Goal: Find specific page/section: Find specific page/section

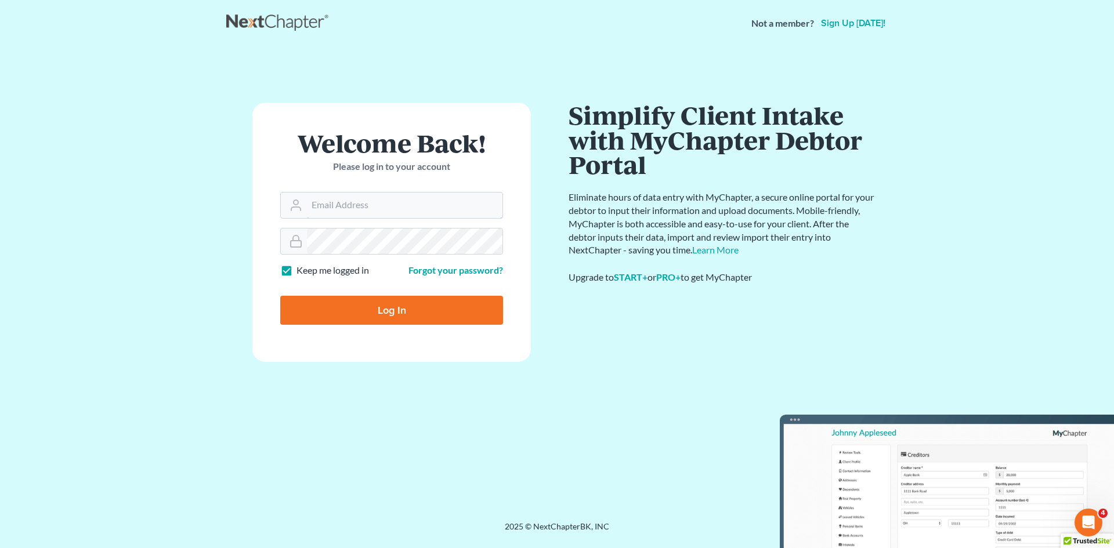
type input "[EMAIL_ADDRESS][DOMAIN_NAME]"
click at [403, 310] on input "Log In" at bounding box center [391, 310] width 223 height 29
type input "Thinking..."
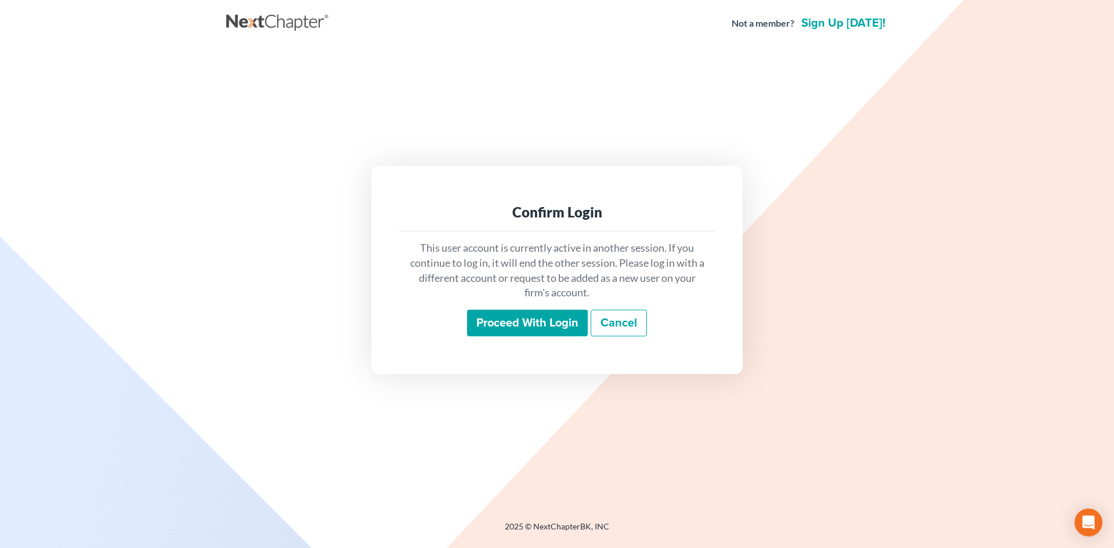
click at [542, 327] on input "Proceed with login" at bounding box center [527, 323] width 121 height 27
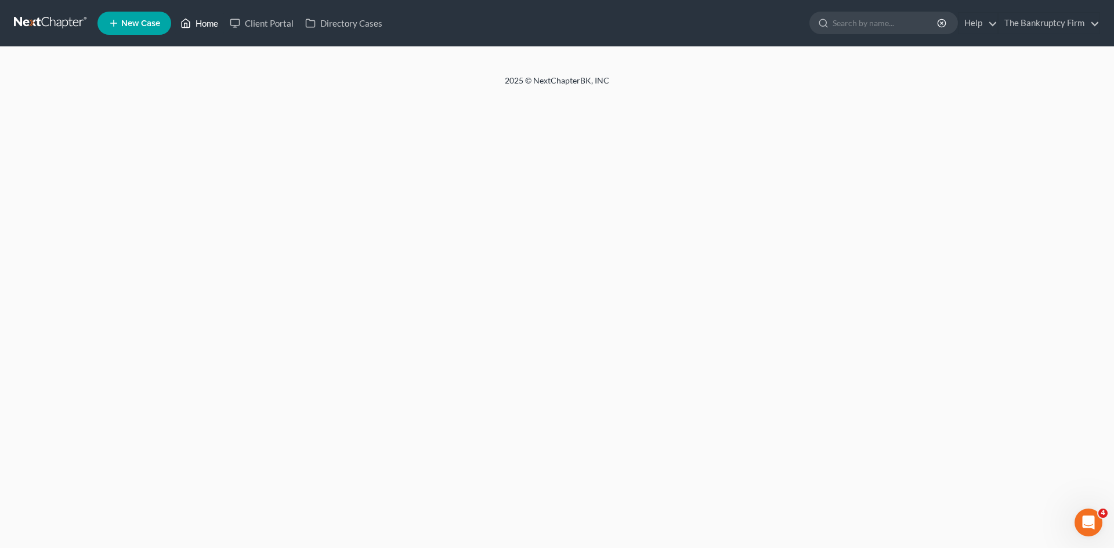
click at [205, 23] on link "Home" at bounding box center [199, 23] width 49 height 21
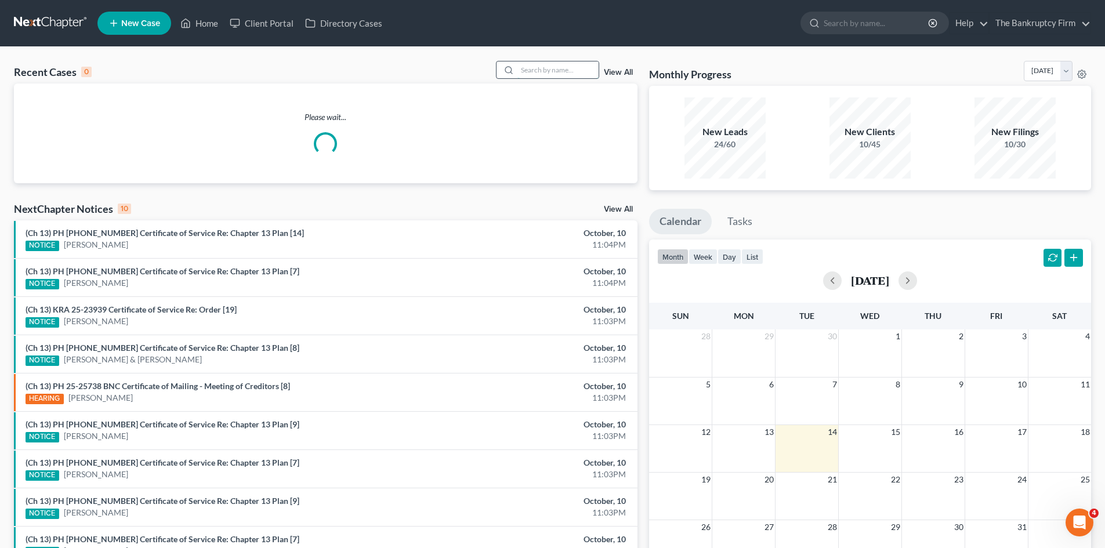
click at [546, 77] on input "search" at bounding box center [557, 69] width 81 height 17
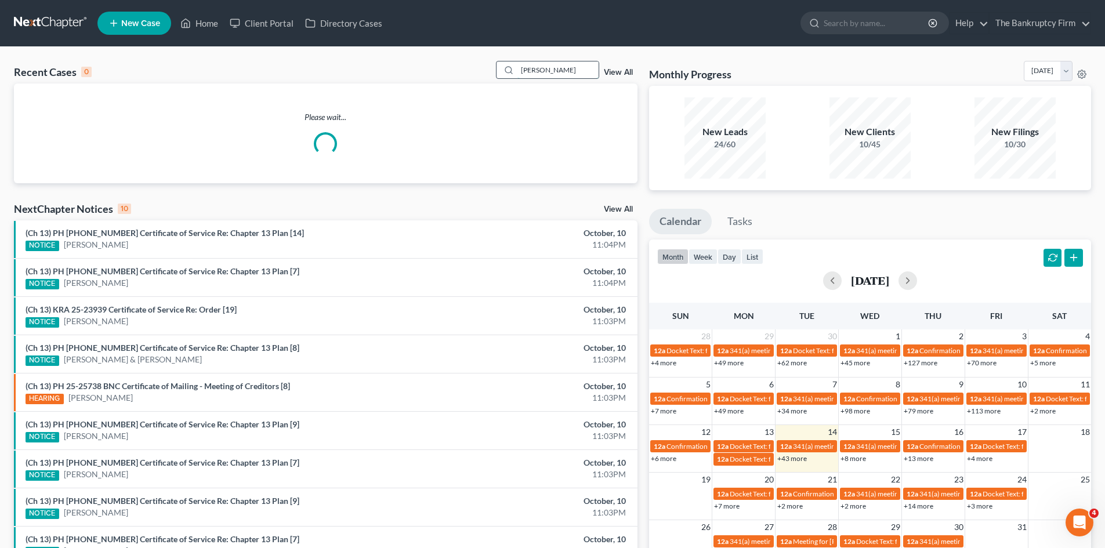
type input "tello"
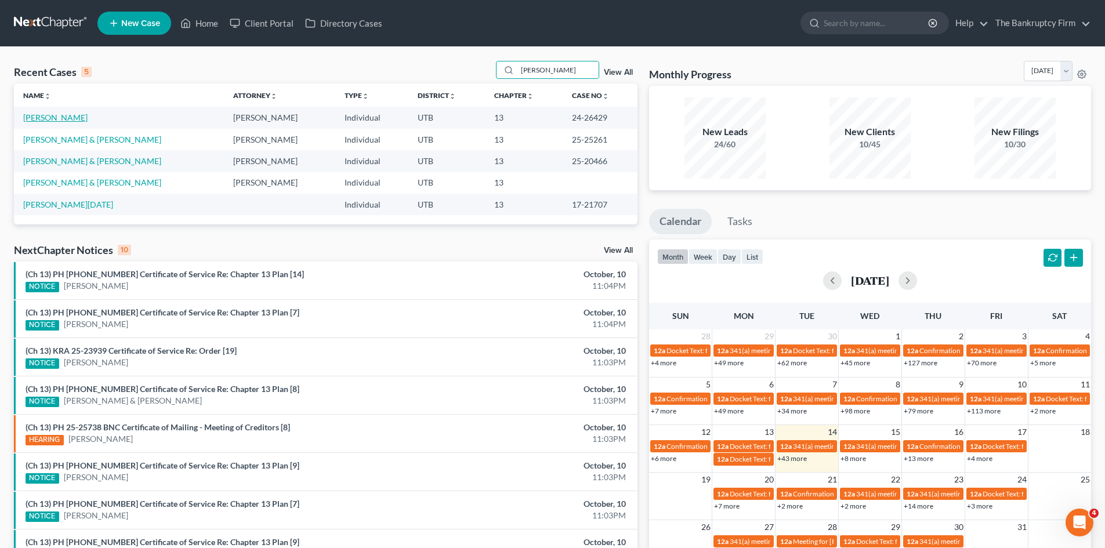
click at [42, 115] on link "Tello, Jaime" at bounding box center [55, 118] width 64 height 10
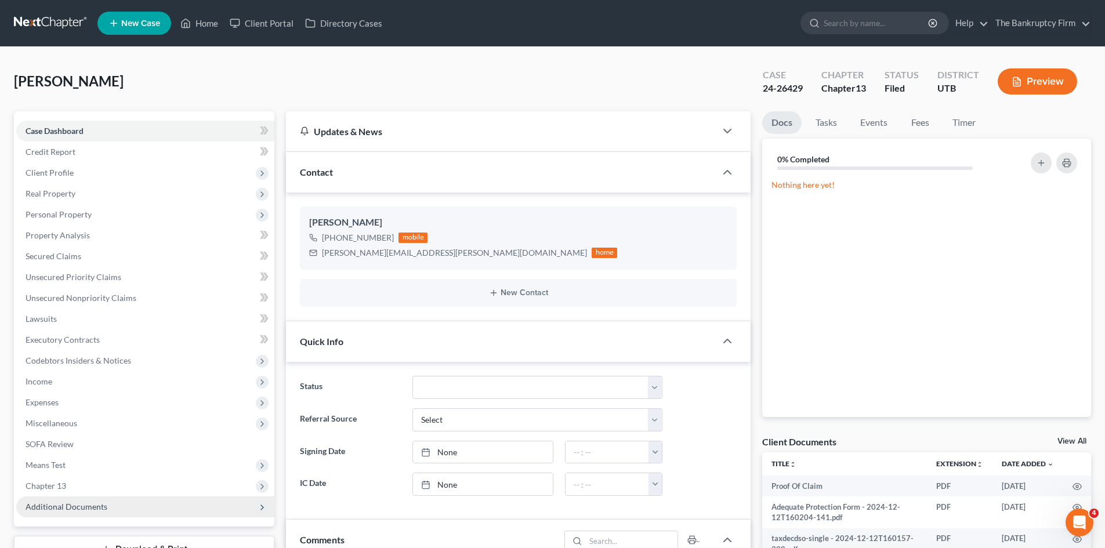
click at [102, 507] on span "Additional Documents" at bounding box center [67, 507] width 82 height 10
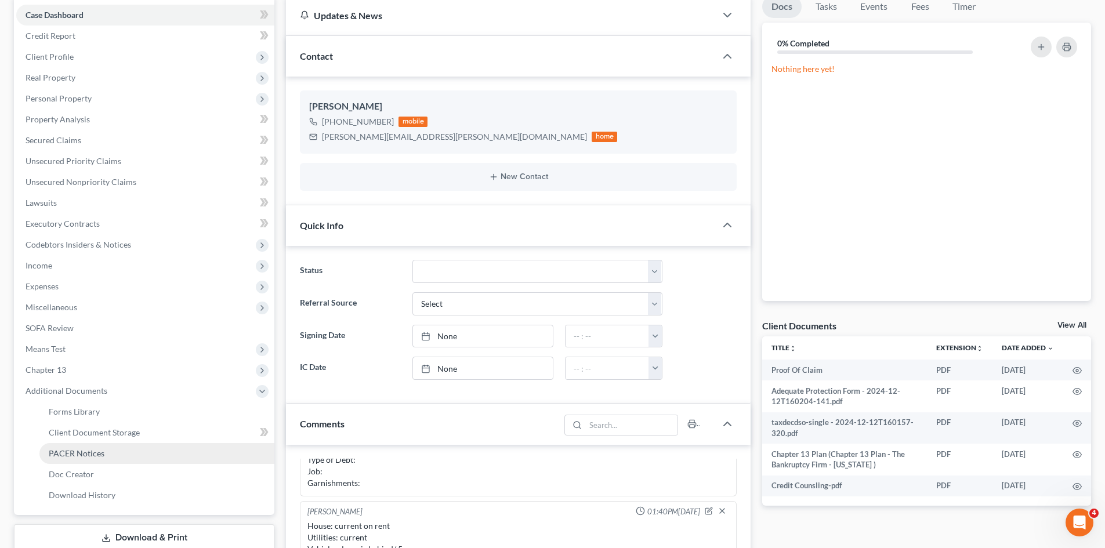
click at [81, 448] on span "PACER Notices" at bounding box center [77, 453] width 56 height 10
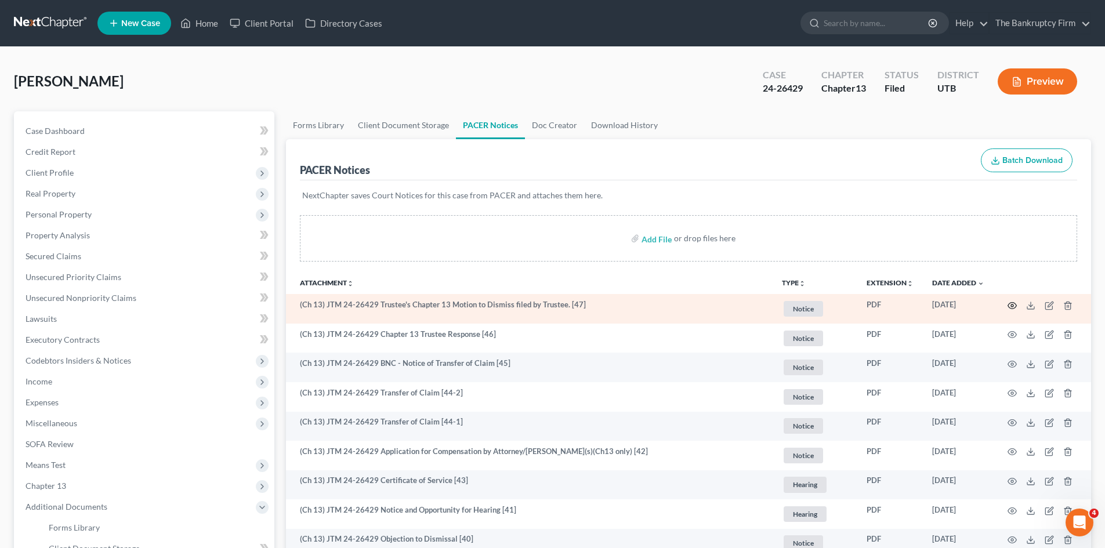
click at [1012, 306] on icon "button" at bounding box center [1012, 305] width 9 height 9
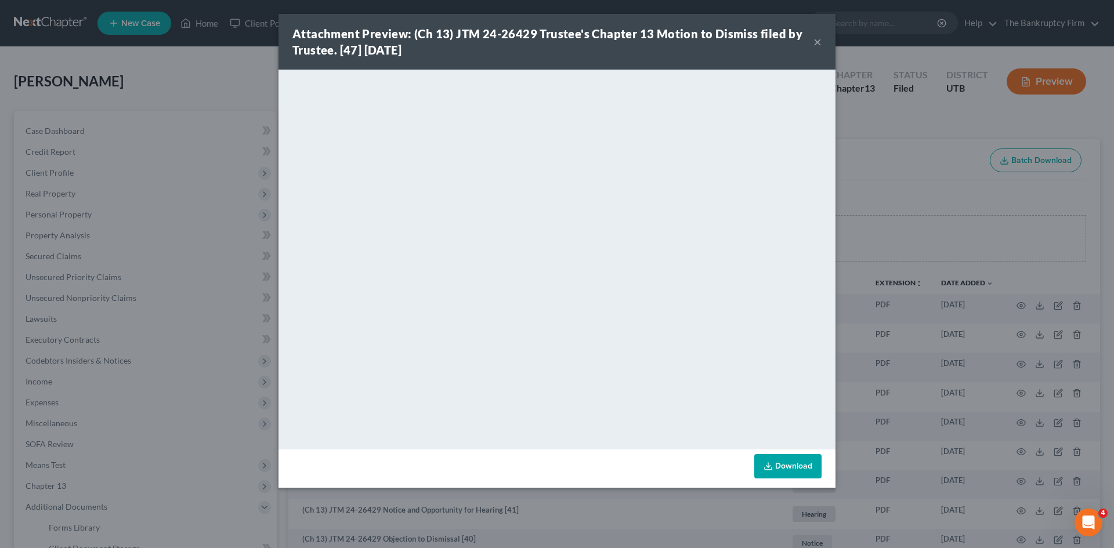
click at [817, 44] on button "×" at bounding box center [817, 42] width 8 height 14
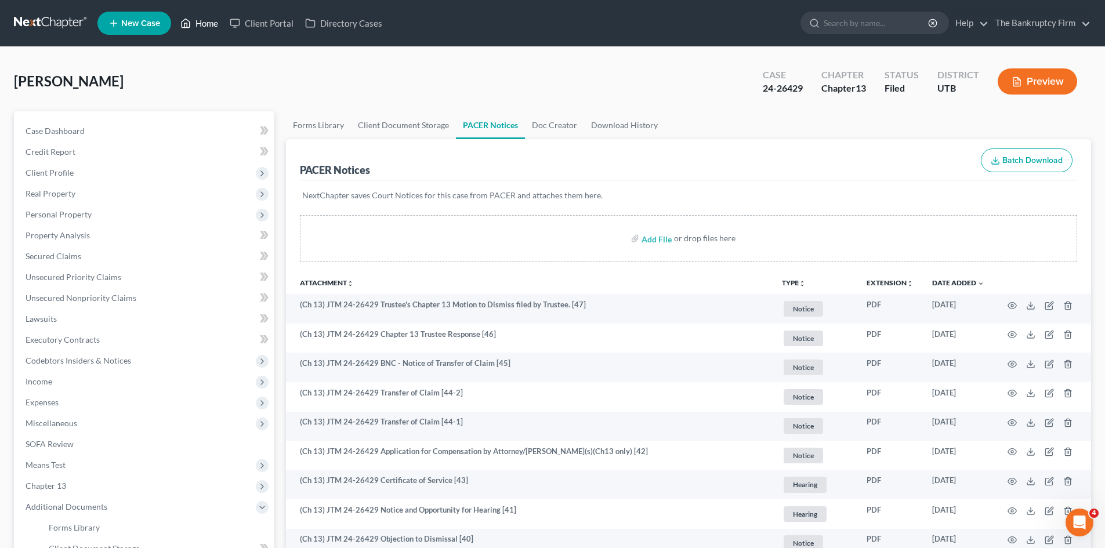
click at [196, 19] on link "Home" at bounding box center [199, 23] width 49 height 21
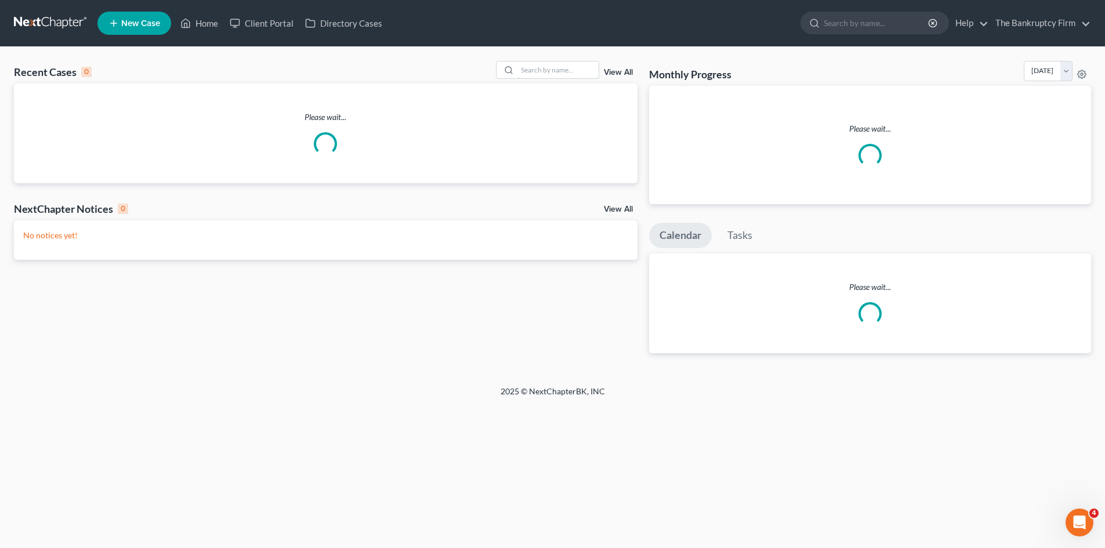
click at [577, 75] on input "search" at bounding box center [557, 69] width 81 height 17
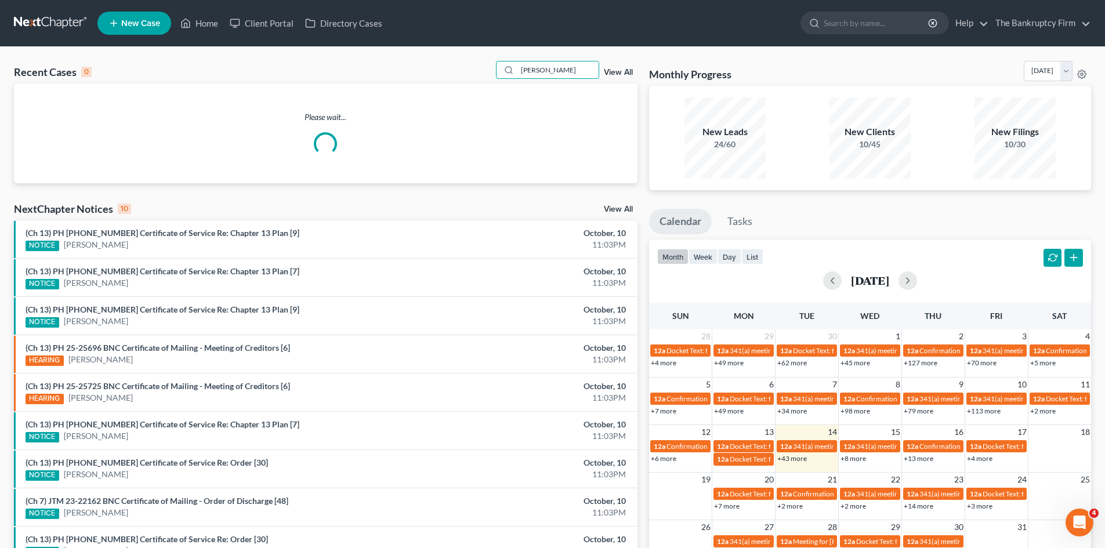
type input "stewart"
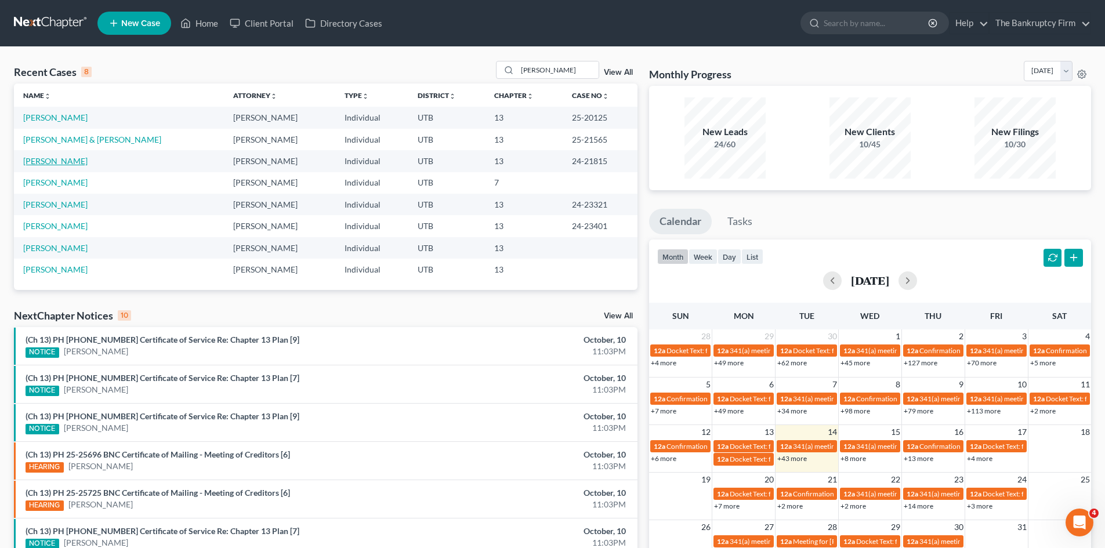
click at [59, 161] on link "Stewart, Michelle" at bounding box center [55, 161] width 64 height 10
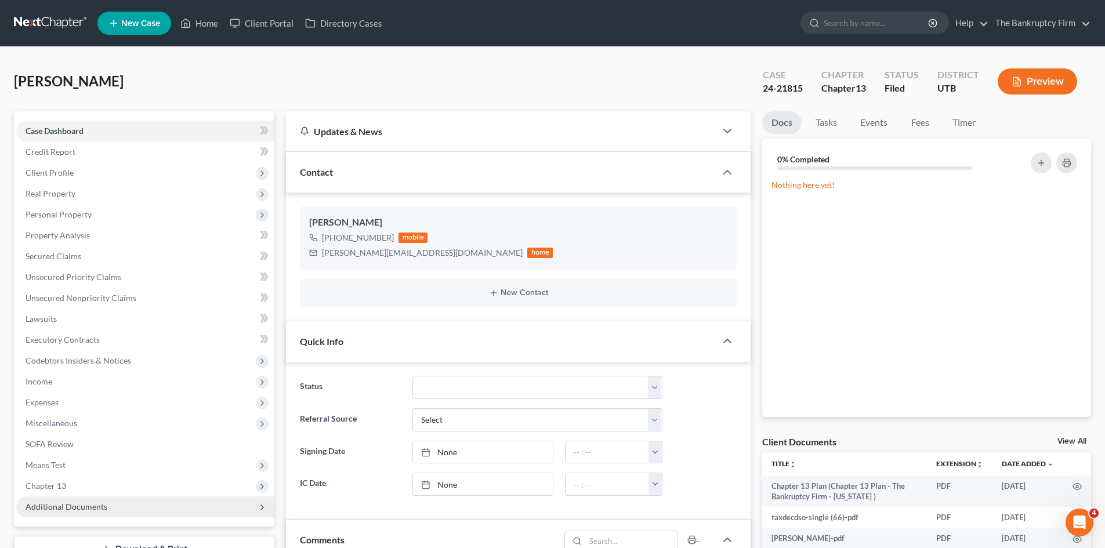
click at [85, 506] on span "Additional Documents" at bounding box center [67, 507] width 82 height 10
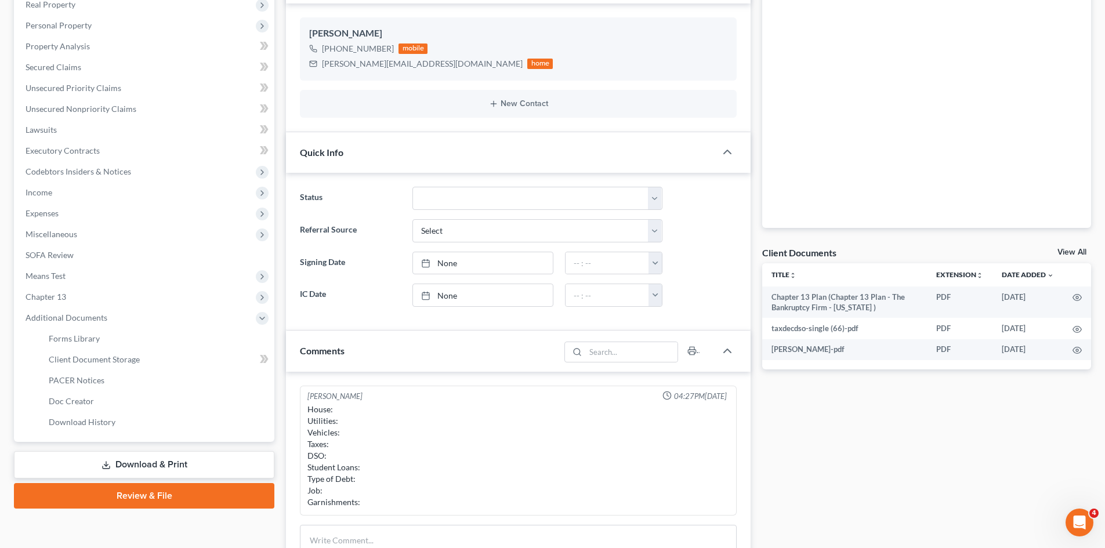
scroll to position [232, 0]
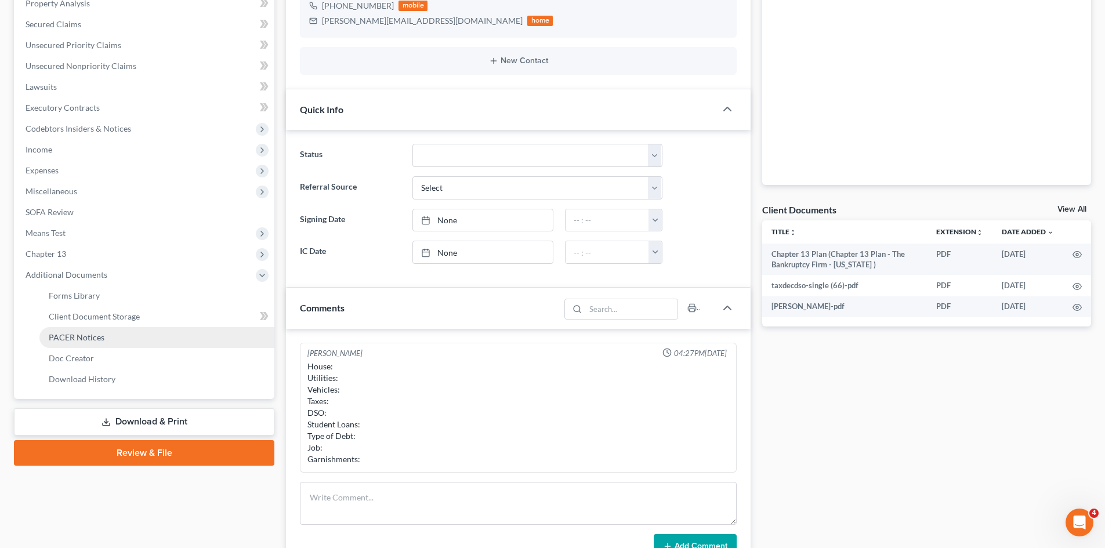
click at [77, 335] on span "PACER Notices" at bounding box center [77, 337] width 56 height 10
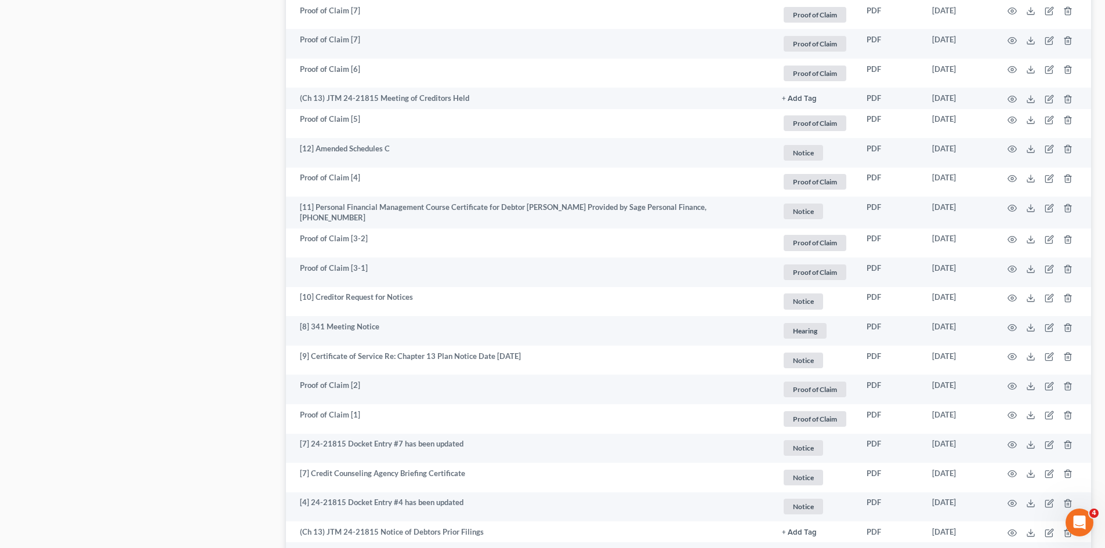
scroll to position [1336, 0]
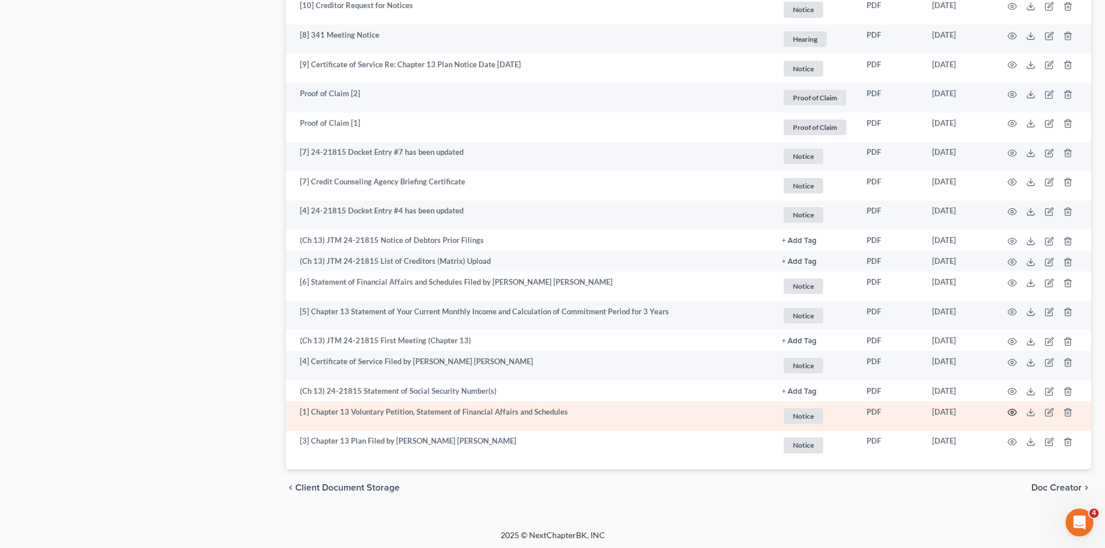
click at [1014, 409] on icon "button" at bounding box center [1012, 412] width 9 height 9
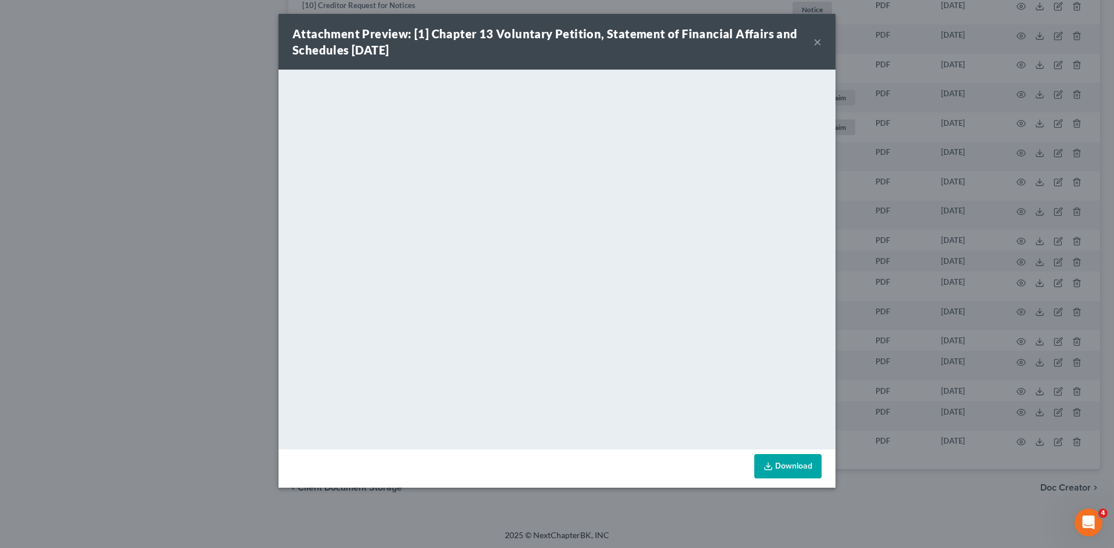
click at [818, 38] on button "×" at bounding box center [817, 42] width 8 height 14
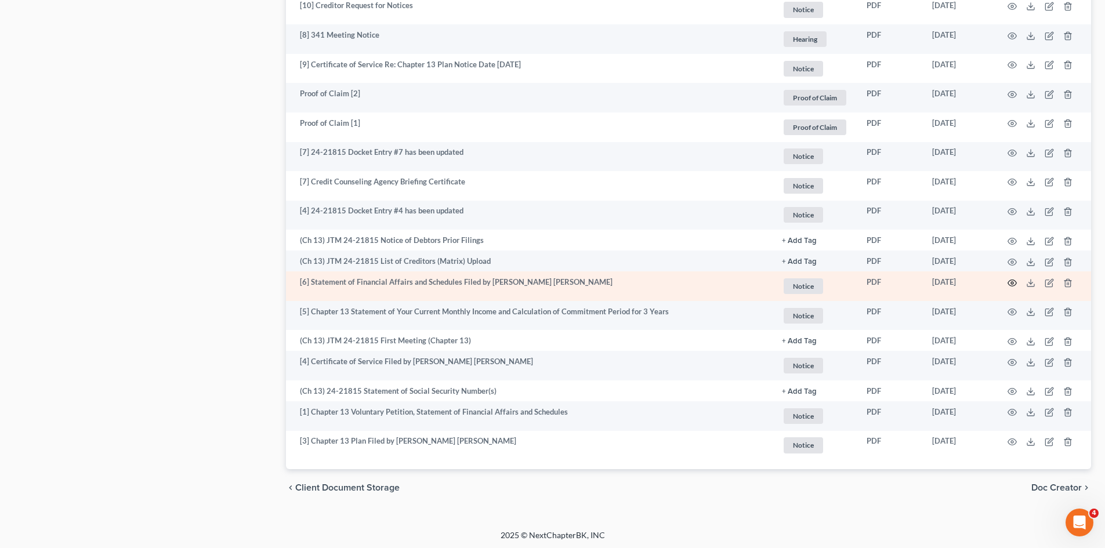
click at [1011, 280] on icon "button" at bounding box center [1012, 282] width 9 height 9
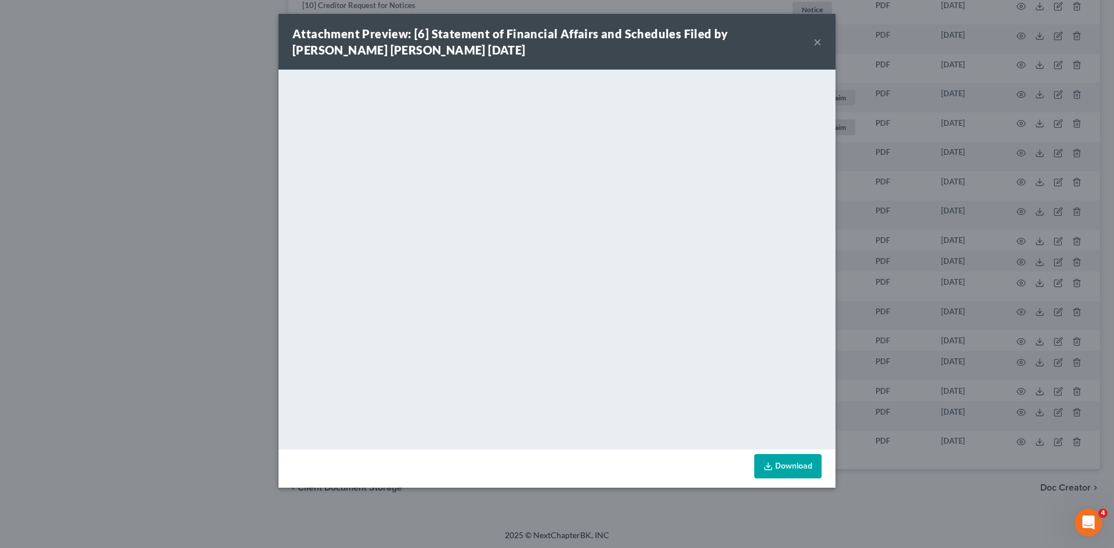
click at [817, 44] on button "×" at bounding box center [817, 42] width 8 height 14
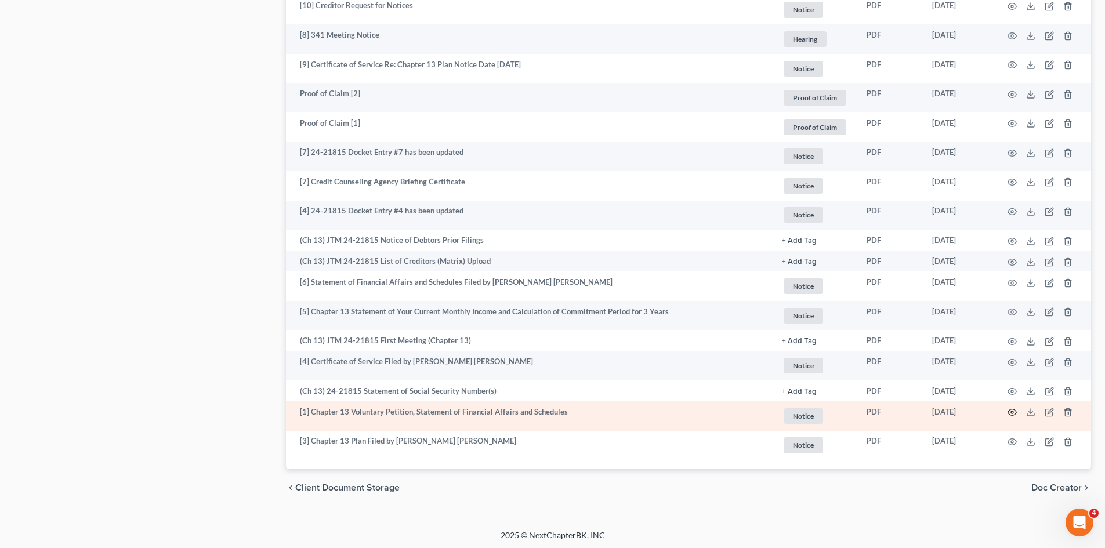
click at [1015, 414] on icon "button" at bounding box center [1012, 412] width 9 height 9
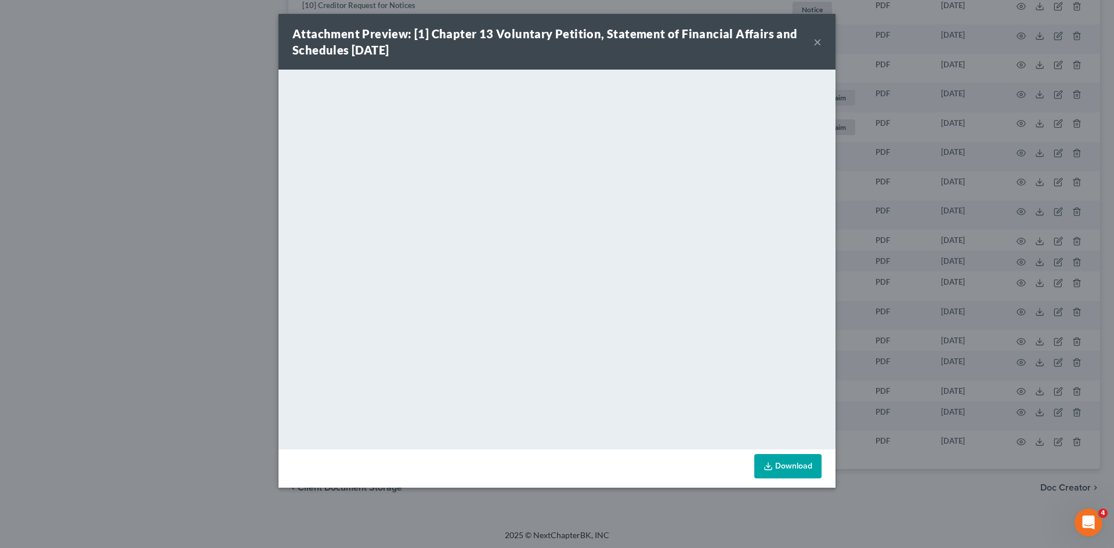
click at [815, 42] on button "×" at bounding box center [817, 42] width 8 height 14
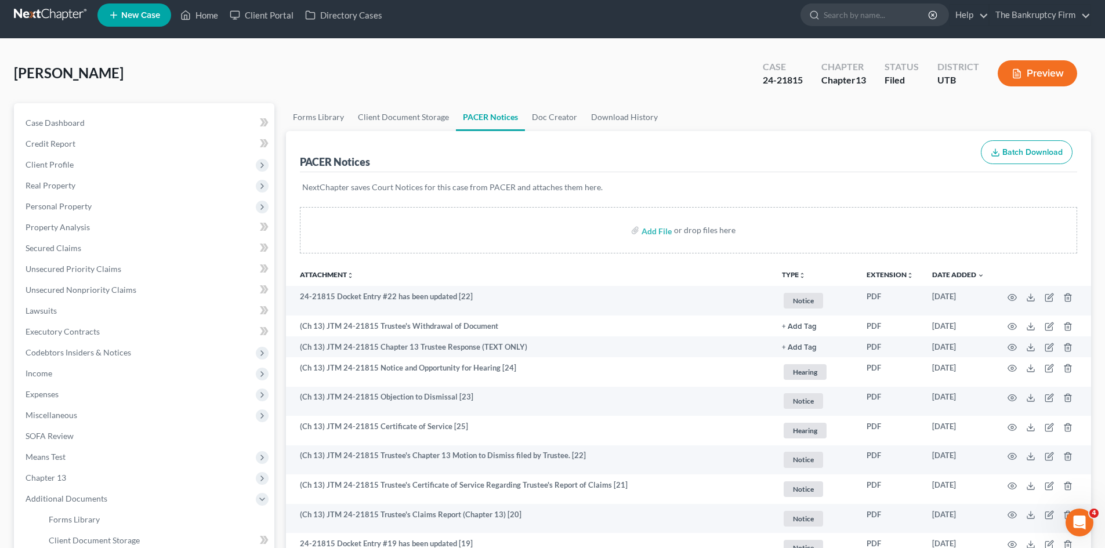
scroll to position [0, 0]
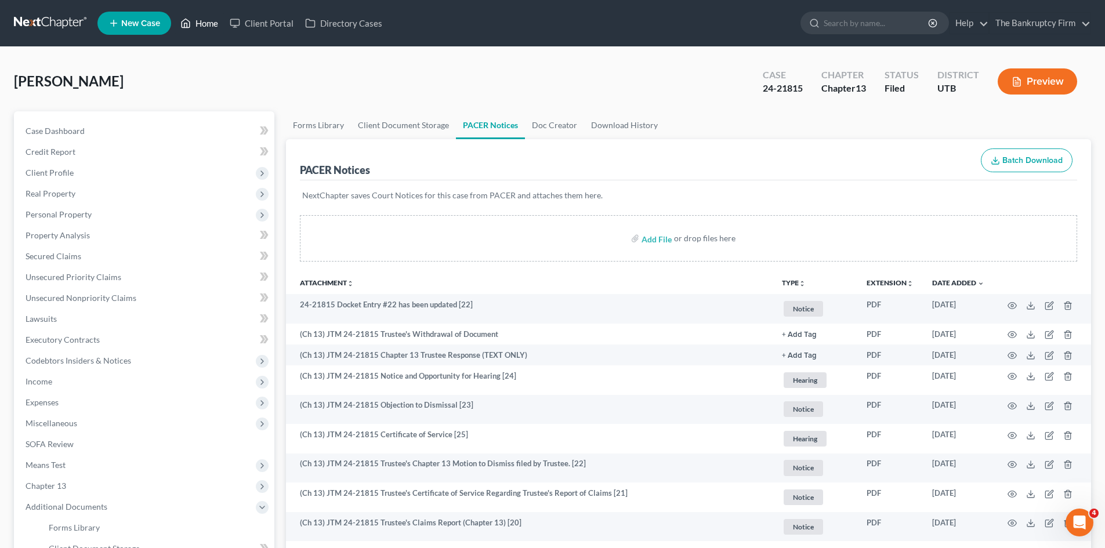
drag, startPoint x: 197, startPoint y: 23, endPoint x: 462, endPoint y: 62, distance: 267.4
click at [197, 23] on link "Home" at bounding box center [199, 23] width 49 height 21
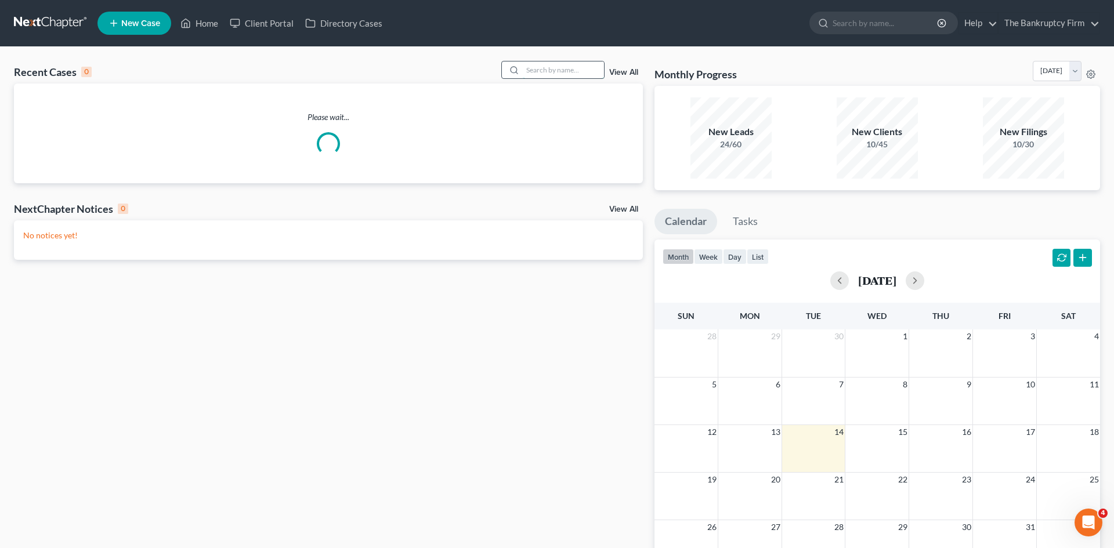
click at [523, 68] on input "search" at bounding box center [563, 69] width 81 height 17
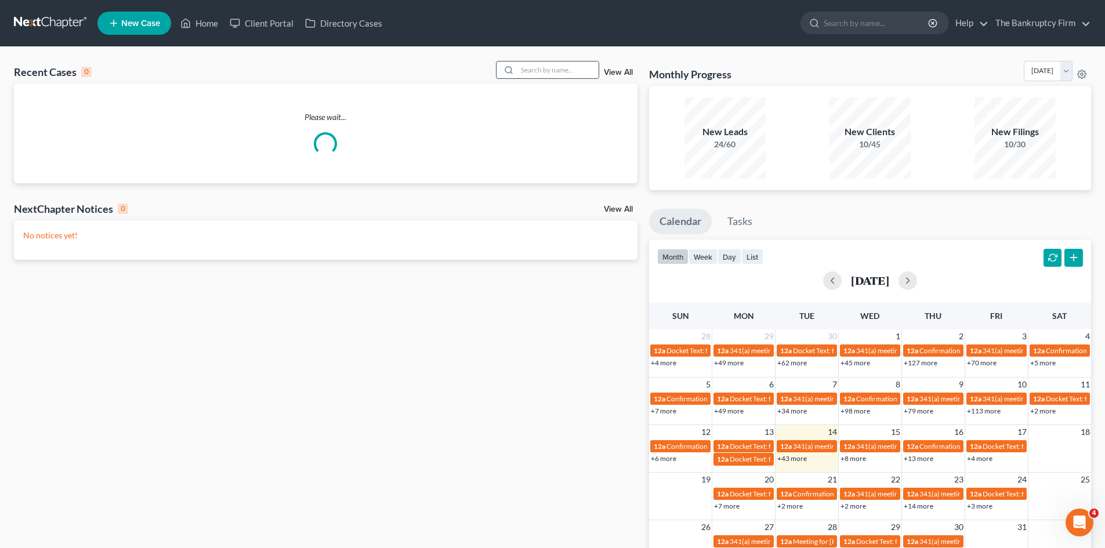
click at [533, 68] on input "search" at bounding box center [557, 69] width 81 height 17
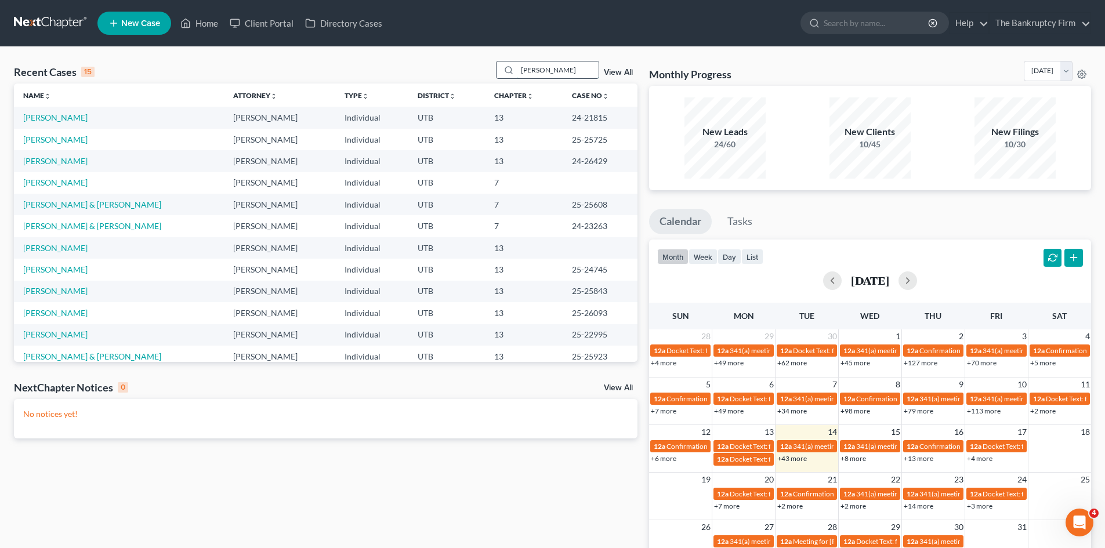
type input "SMITH"
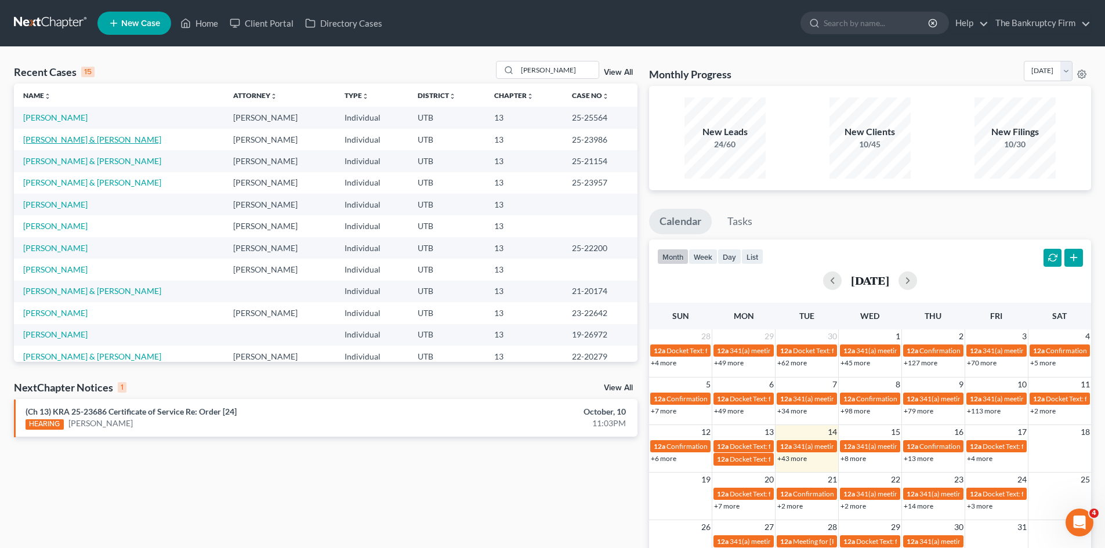
click at [85, 135] on link "Smith, Richard & Reggie" at bounding box center [92, 140] width 138 height 10
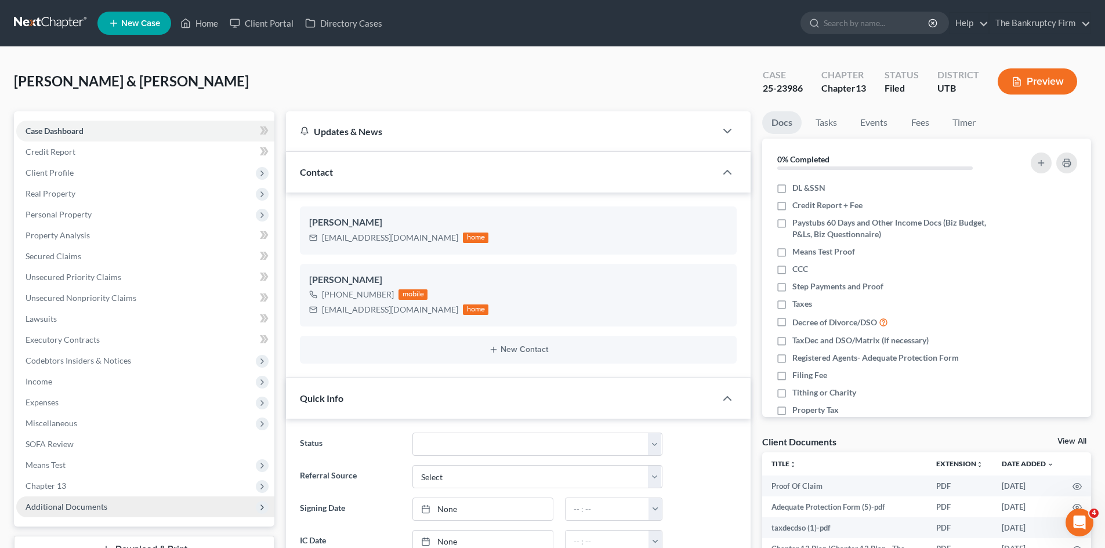
click at [71, 505] on span "Additional Documents" at bounding box center [67, 507] width 82 height 10
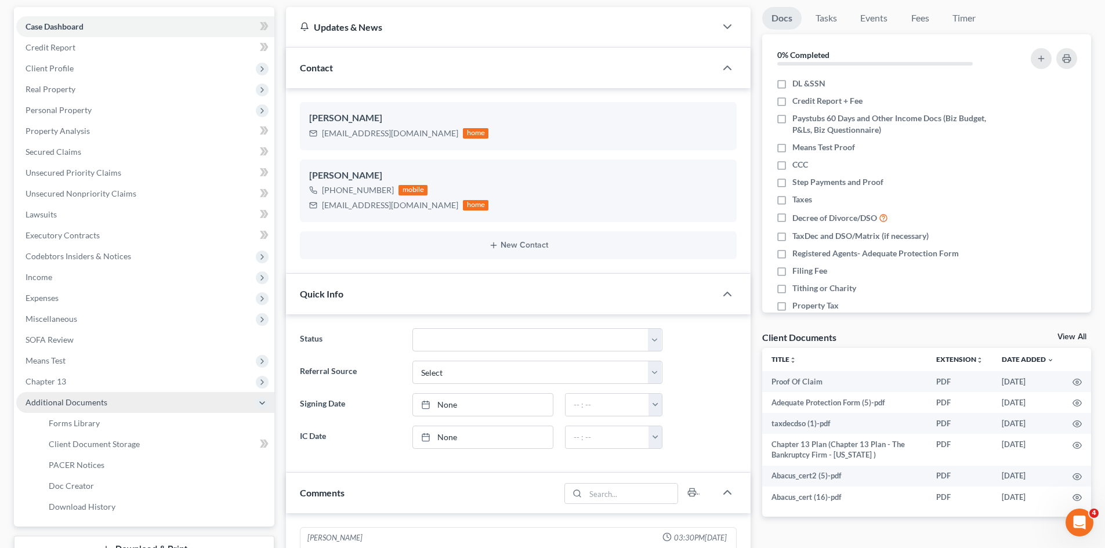
scroll to position [116, 0]
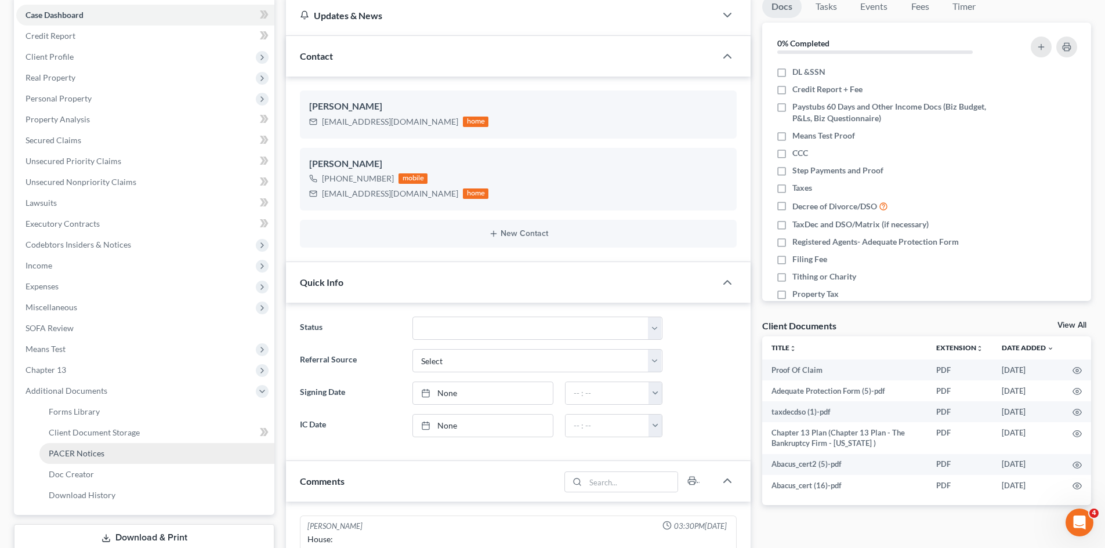
click at [79, 448] on span "PACER Notices" at bounding box center [77, 453] width 56 height 10
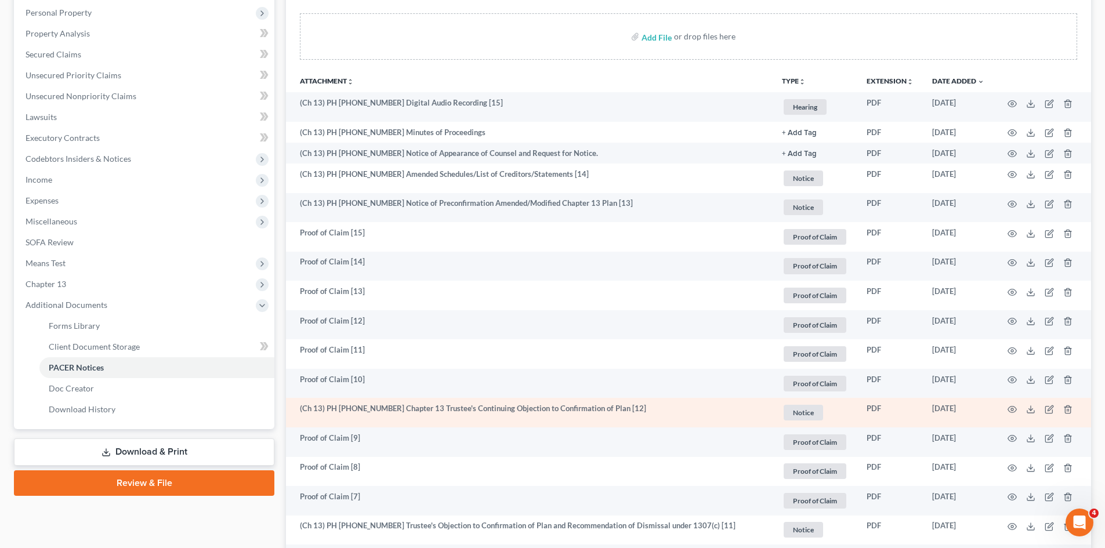
scroll to position [174, 0]
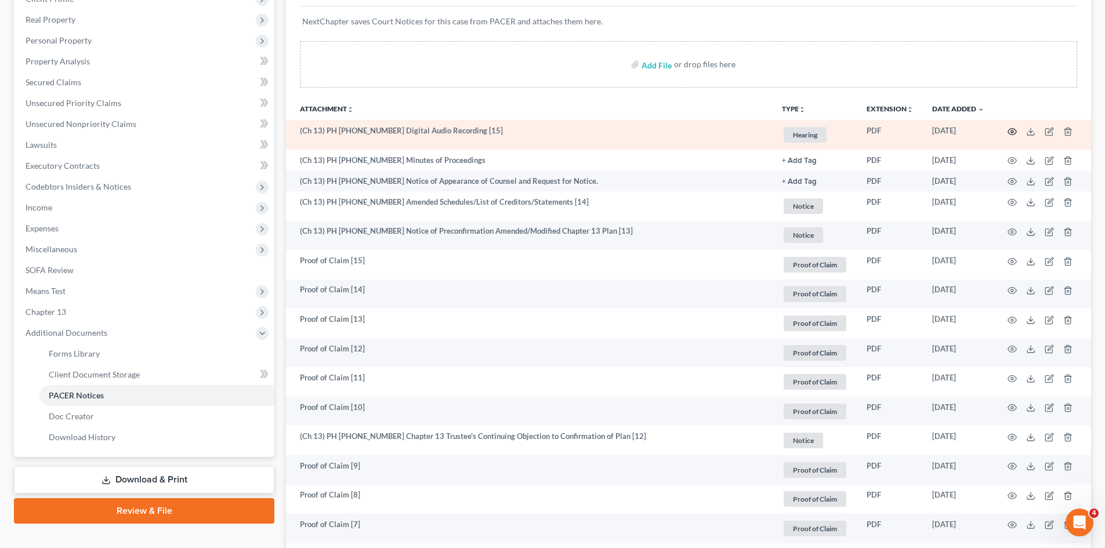
click at [1011, 129] on icon "button" at bounding box center [1012, 131] width 9 height 9
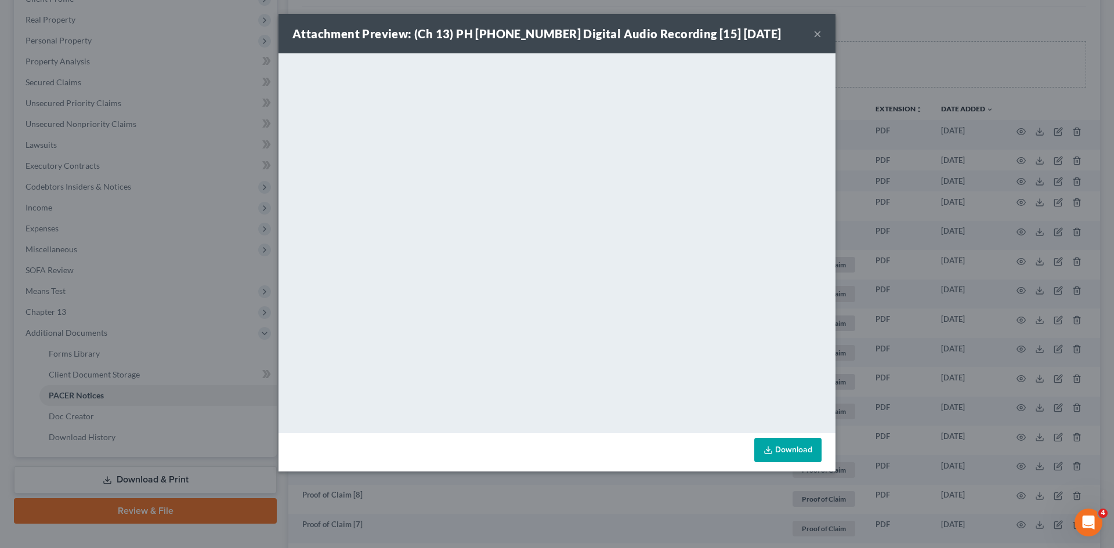
click at [818, 29] on button "×" at bounding box center [817, 34] width 8 height 14
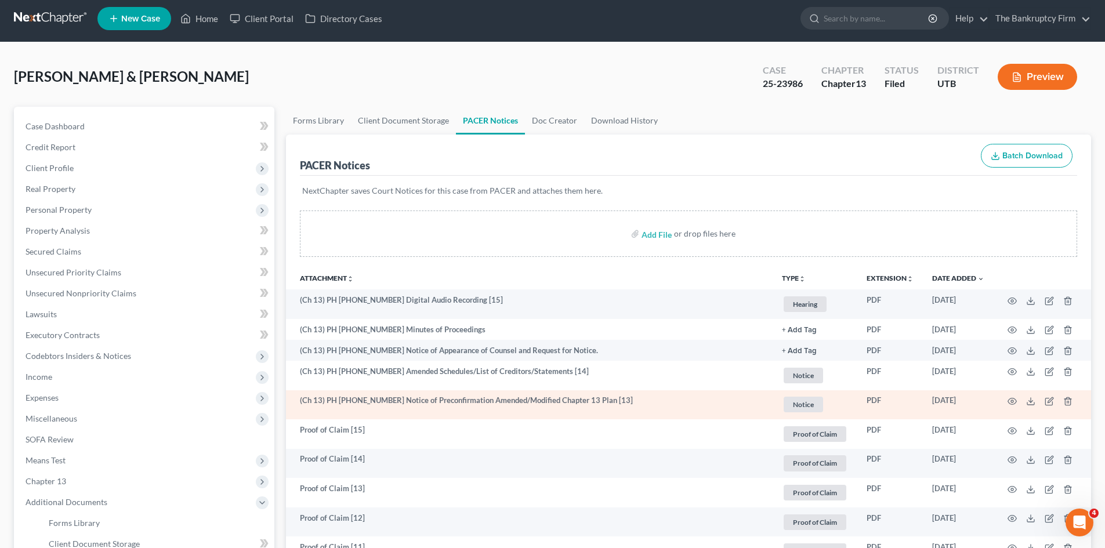
scroll to position [0, 0]
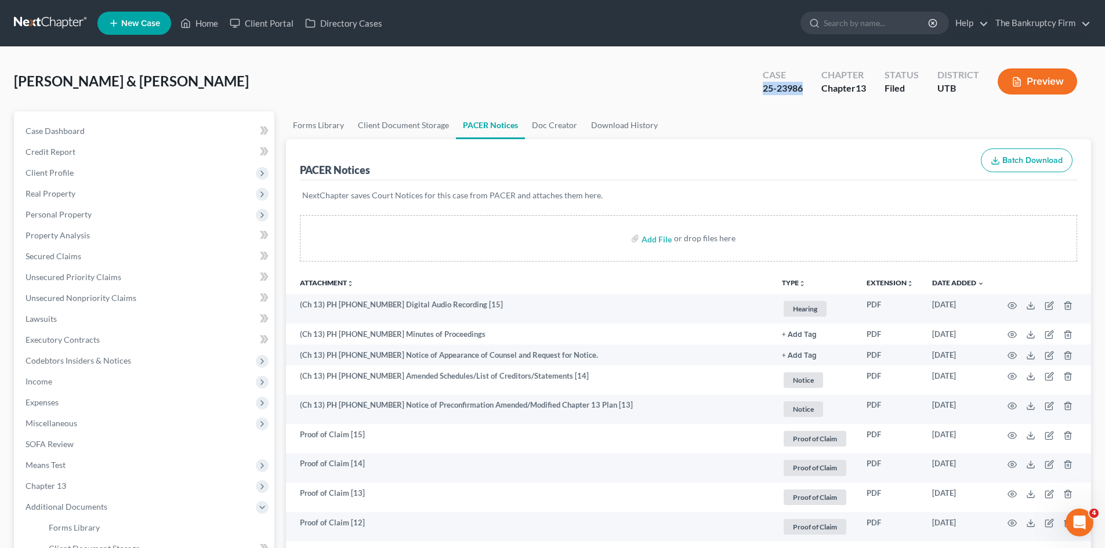
drag, startPoint x: 802, startPoint y: 88, endPoint x: 757, endPoint y: 87, distance: 45.3
click at [757, 87] on div "Case 25-23986" at bounding box center [783, 83] width 59 height 34
copy div "25-23986"
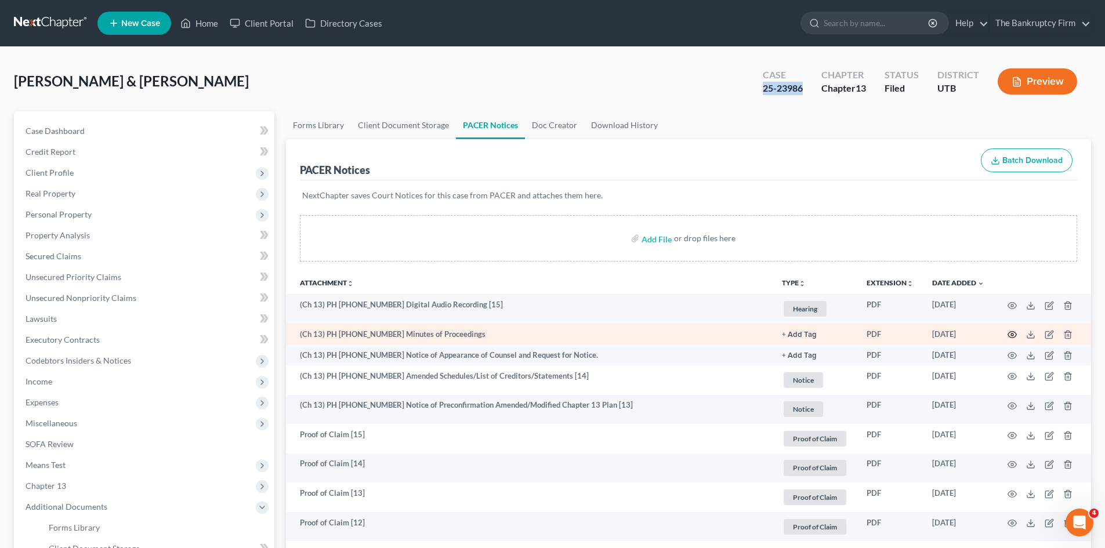
click at [1012, 337] on icon "button" at bounding box center [1012, 334] width 9 height 9
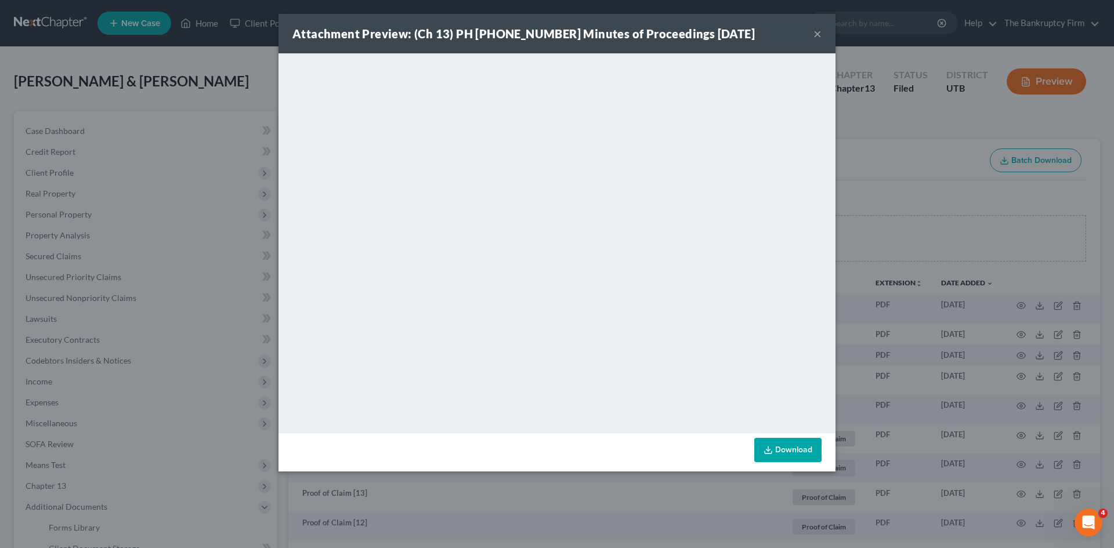
click at [818, 34] on button "×" at bounding box center [817, 34] width 8 height 14
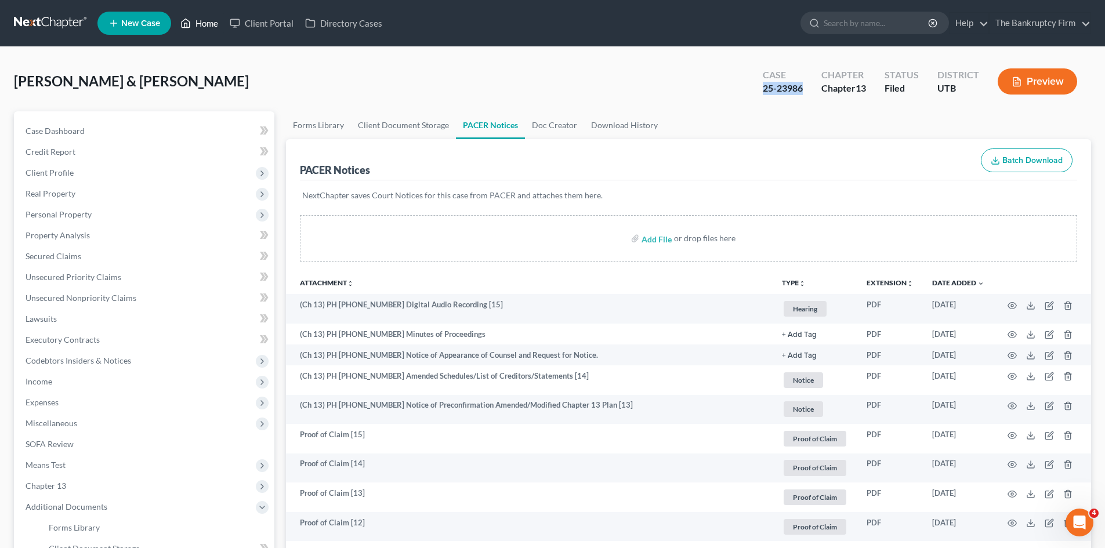
click at [209, 23] on link "Home" at bounding box center [199, 23] width 49 height 21
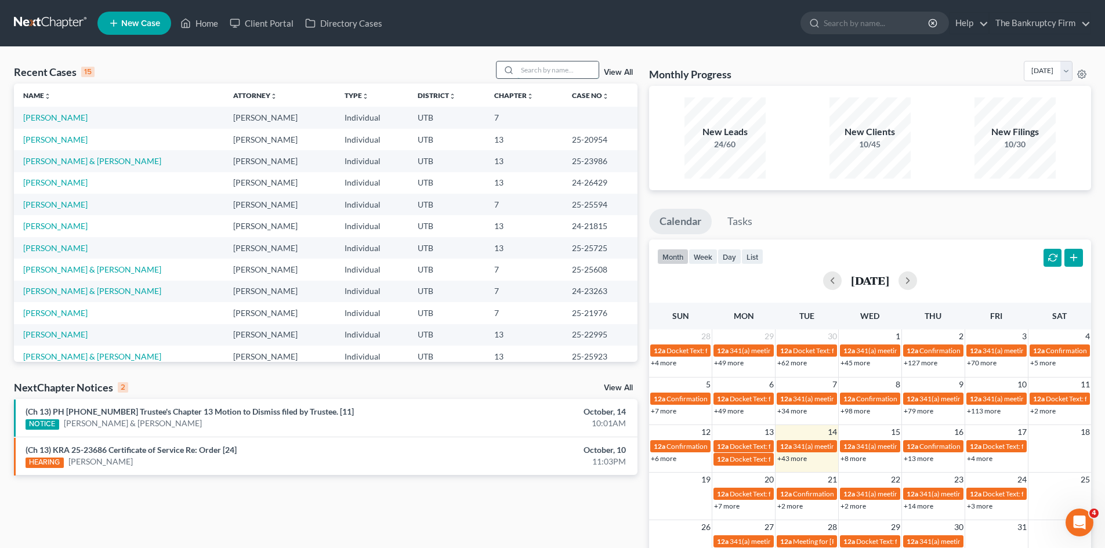
click at [536, 66] on input "search" at bounding box center [557, 69] width 81 height 17
type input "herrera"
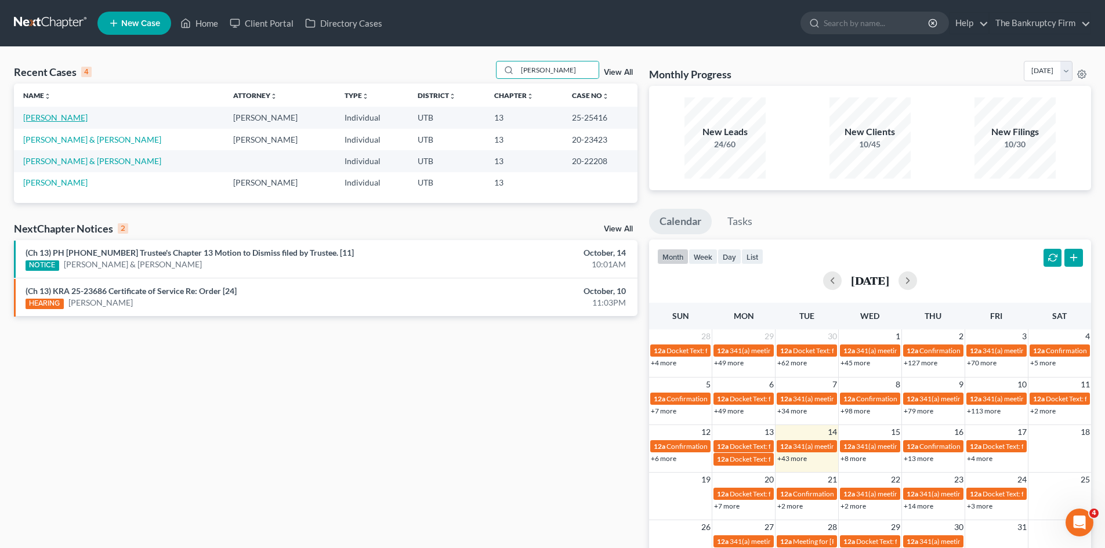
click at [34, 120] on link "Herrera, Aurelia" at bounding box center [55, 118] width 64 height 10
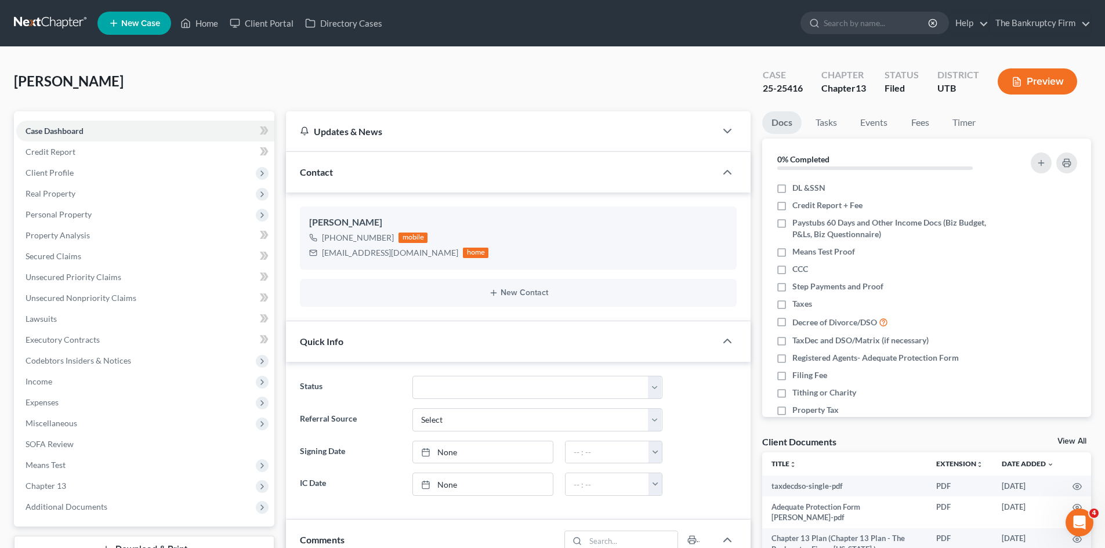
scroll to position [91, 0]
drag, startPoint x: 82, startPoint y: 296, endPoint x: 129, endPoint y: 296, distance: 47.0
click at [82, 296] on span "Unsecured Nonpriority Claims" at bounding box center [81, 298] width 111 height 10
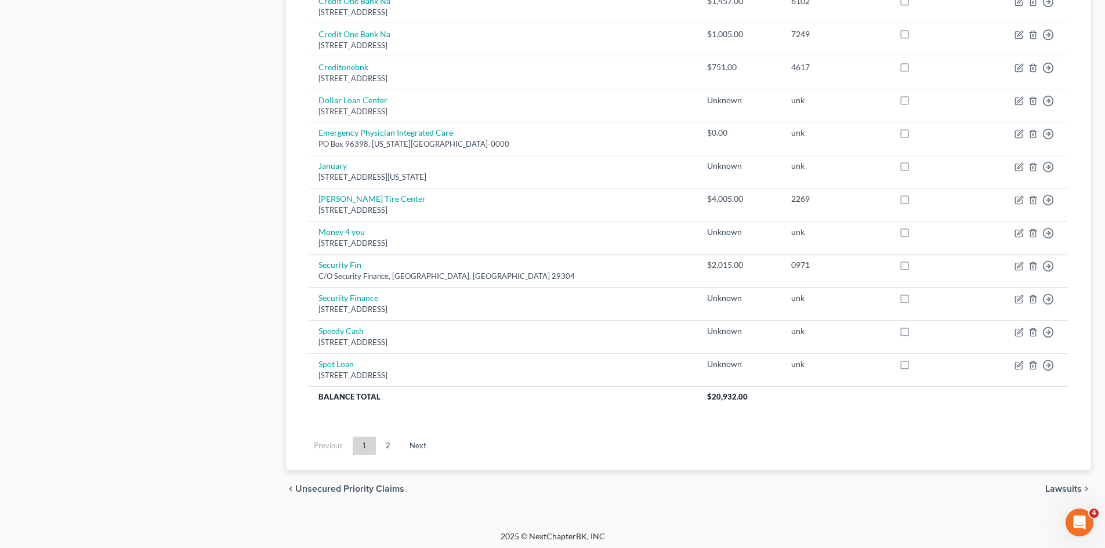
scroll to position [795, 0]
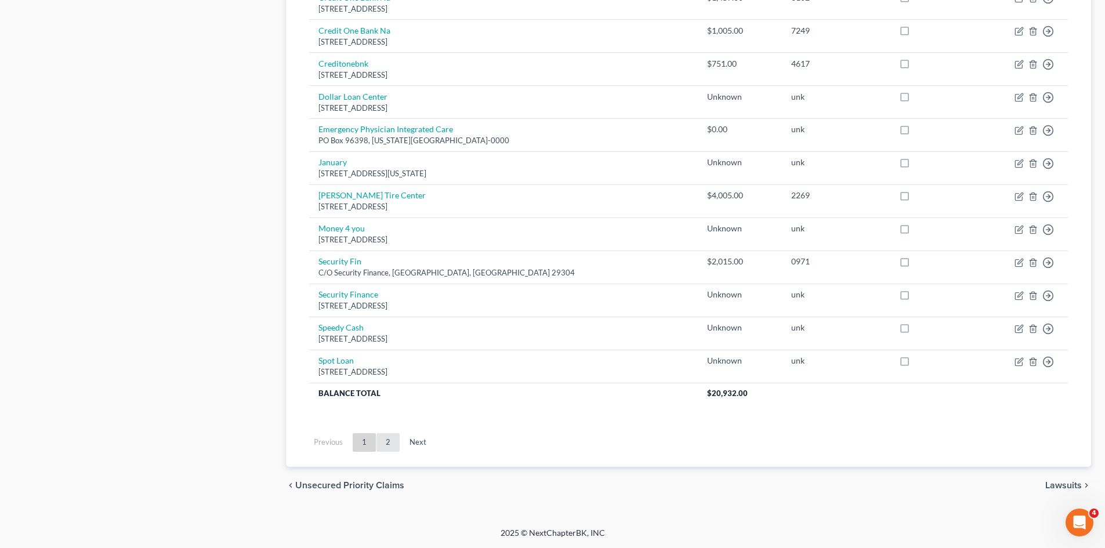
click at [393, 445] on link "2" at bounding box center [388, 442] width 23 height 19
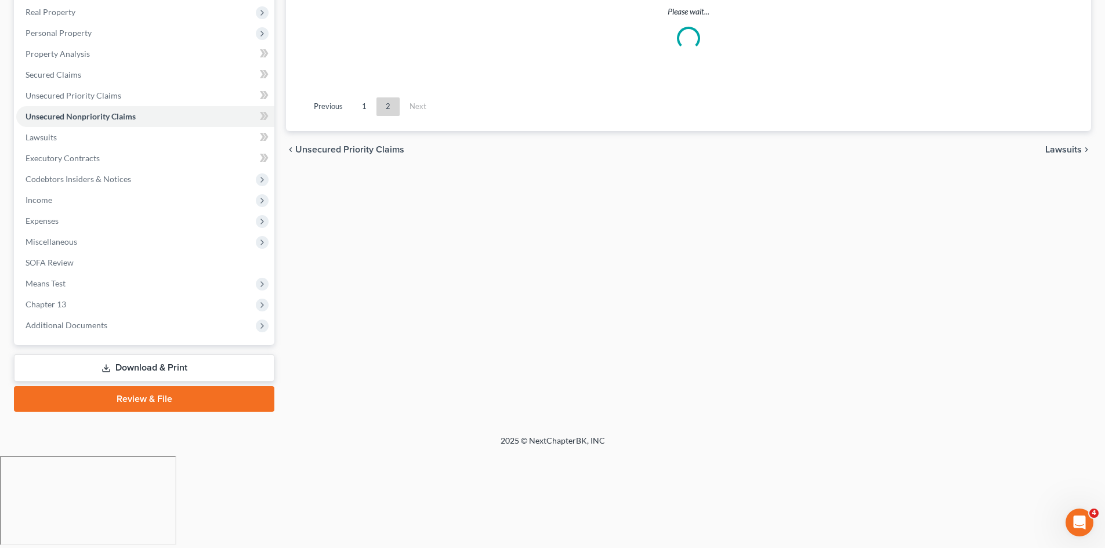
scroll to position [89, 0]
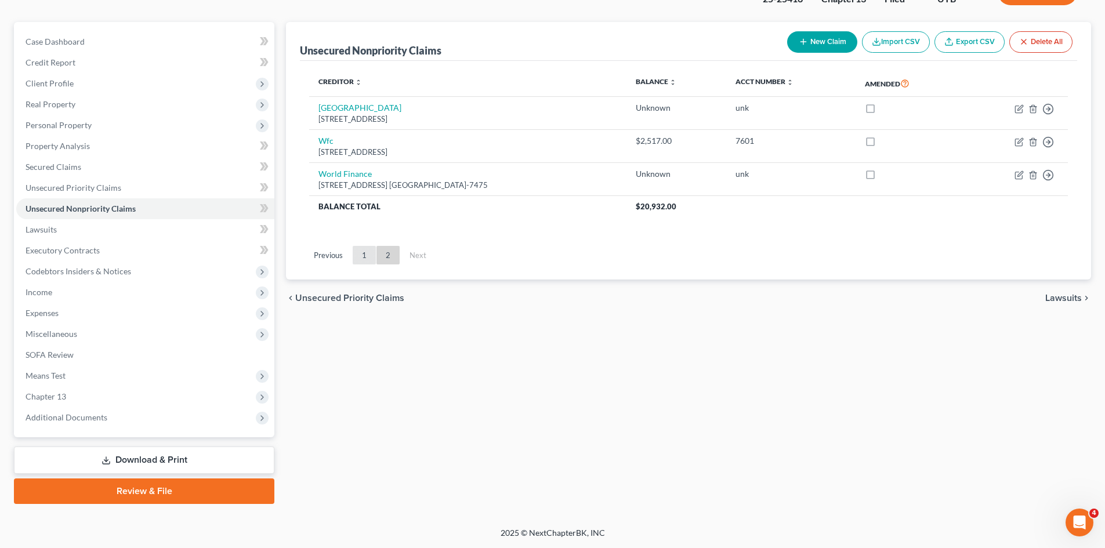
click at [362, 255] on link "1" at bounding box center [364, 255] width 23 height 19
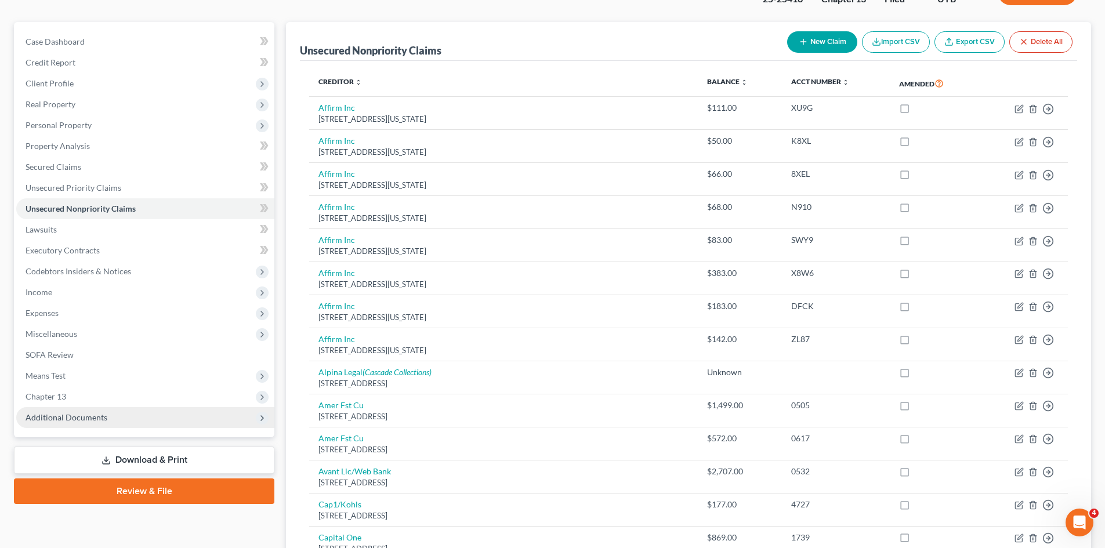
click at [81, 416] on span "Additional Documents" at bounding box center [67, 417] width 82 height 10
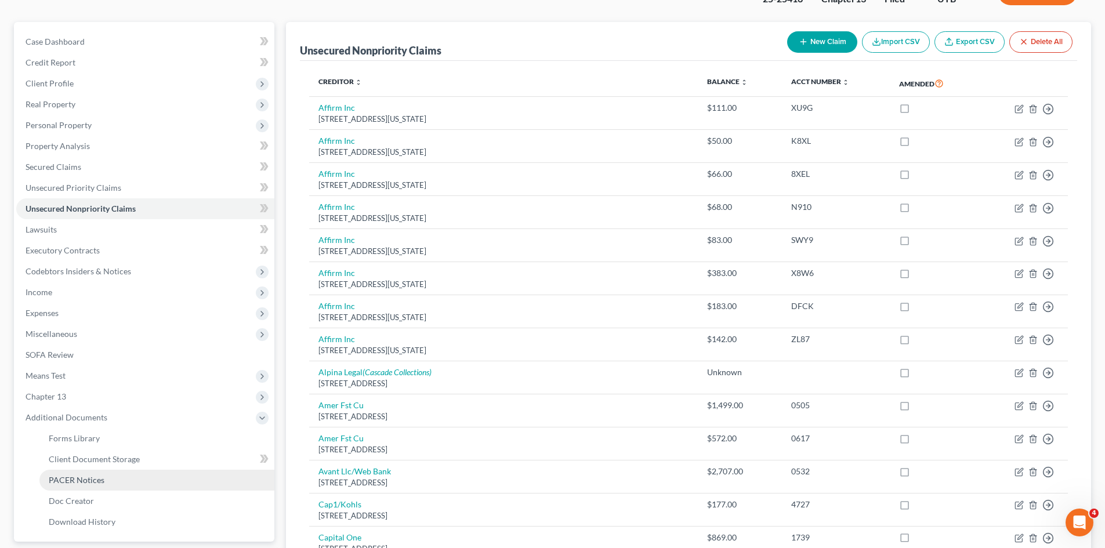
click at [86, 479] on span "PACER Notices" at bounding box center [77, 480] width 56 height 10
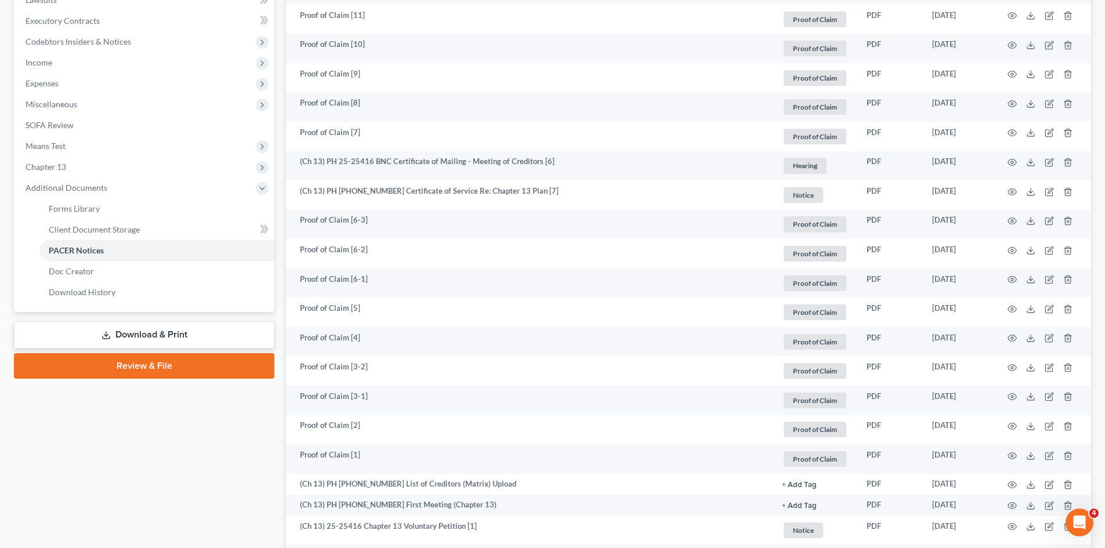
scroll to position [348, 0]
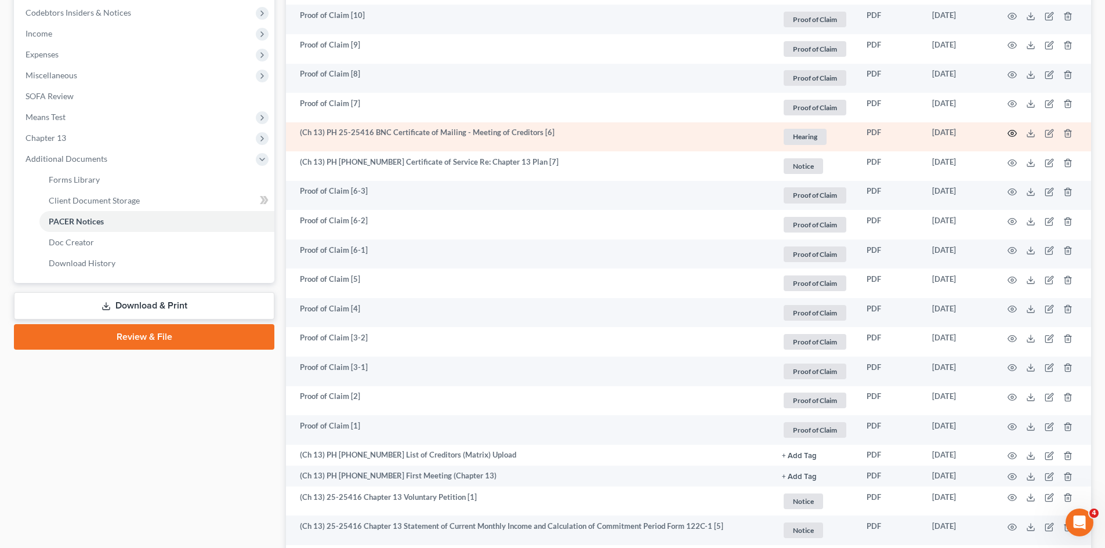
click at [1012, 135] on circle "button" at bounding box center [1012, 133] width 2 height 2
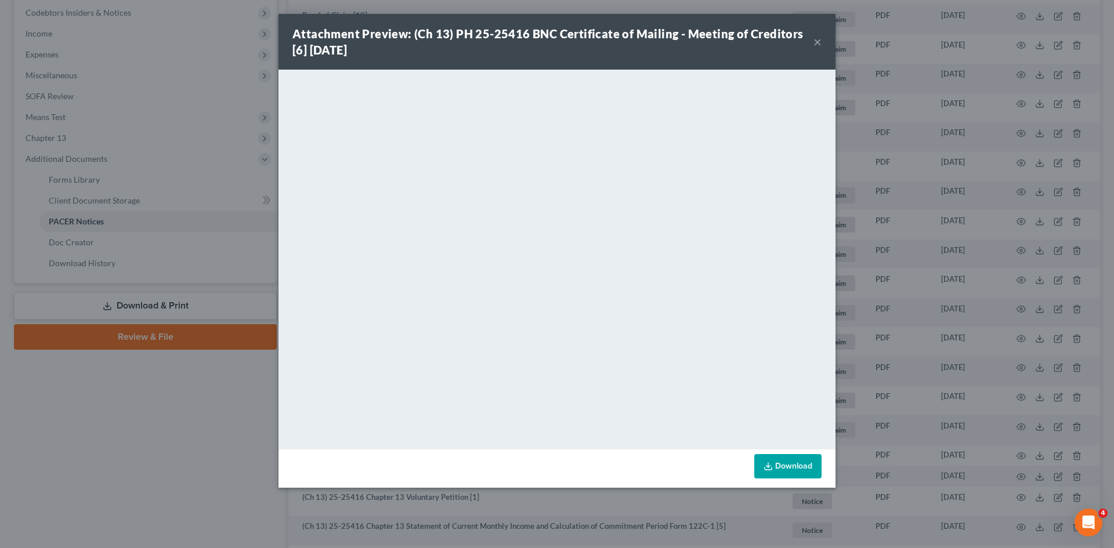
click at [816, 38] on button "×" at bounding box center [817, 42] width 8 height 14
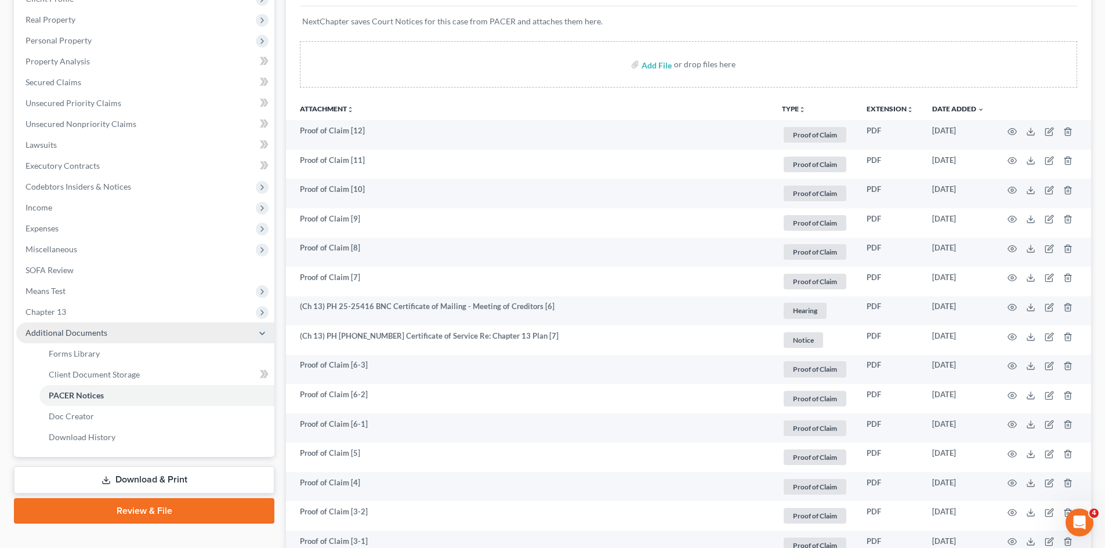
scroll to position [0, 0]
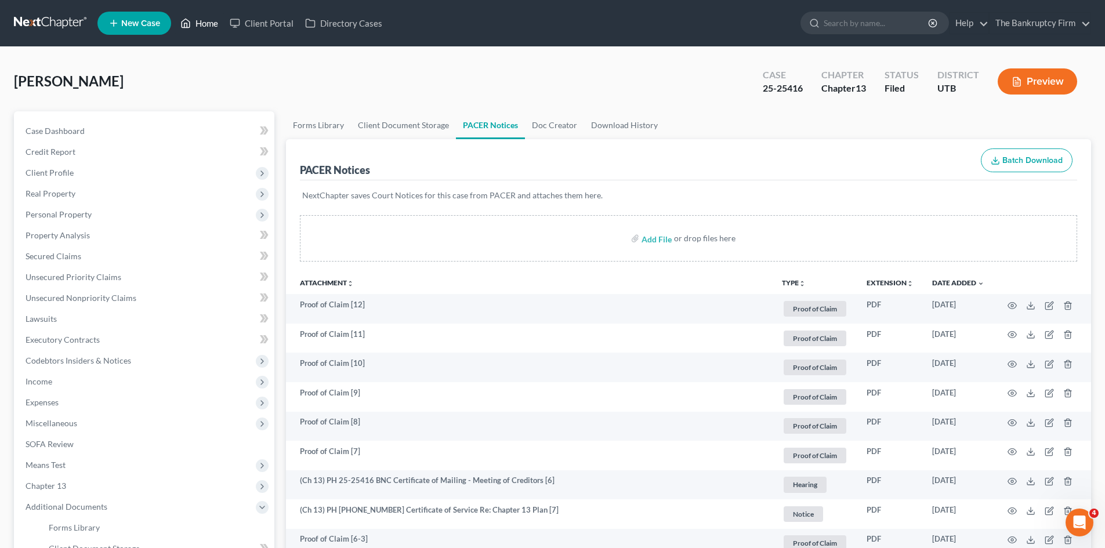
click at [205, 21] on link "Home" at bounding box center [199, 23] width 49 height 21
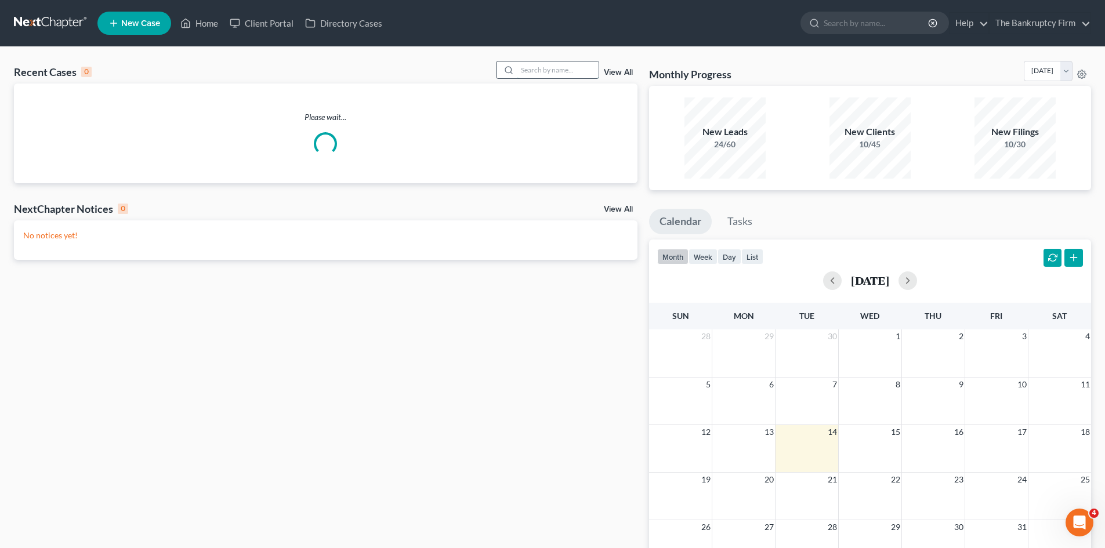
click at [536, 67] on input "search" at bounding box center [557, 69] width 81 height 17
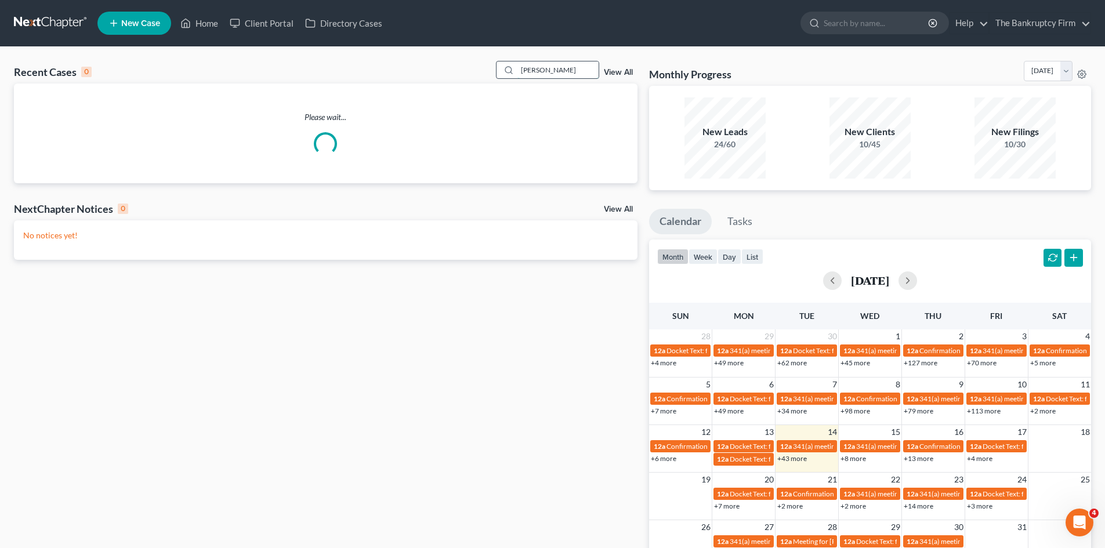
type input "jewett"
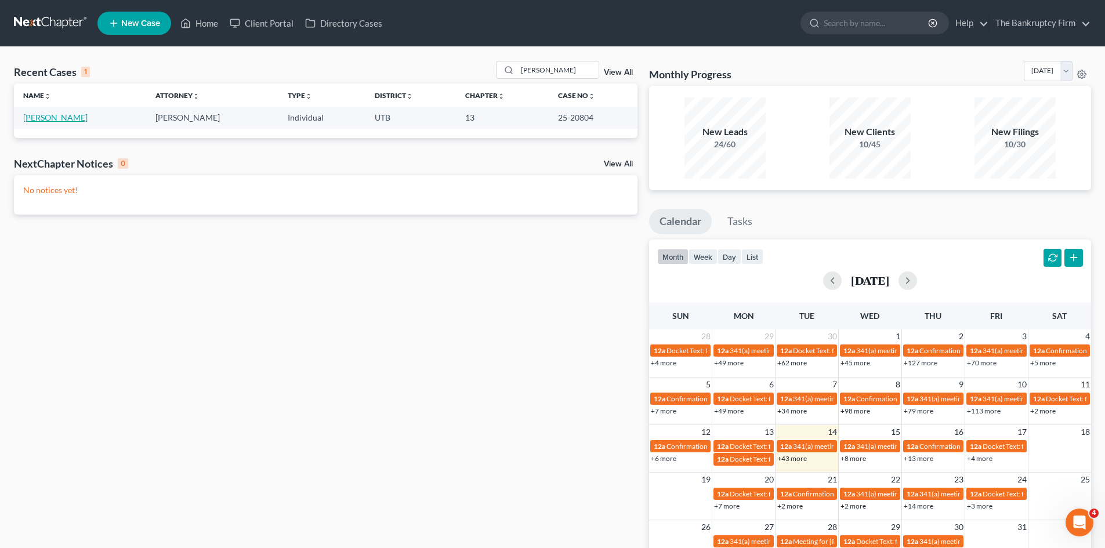
click at [25, 115] on link "Jewett, James" at bounding box center [55, 118] width 64 height 10
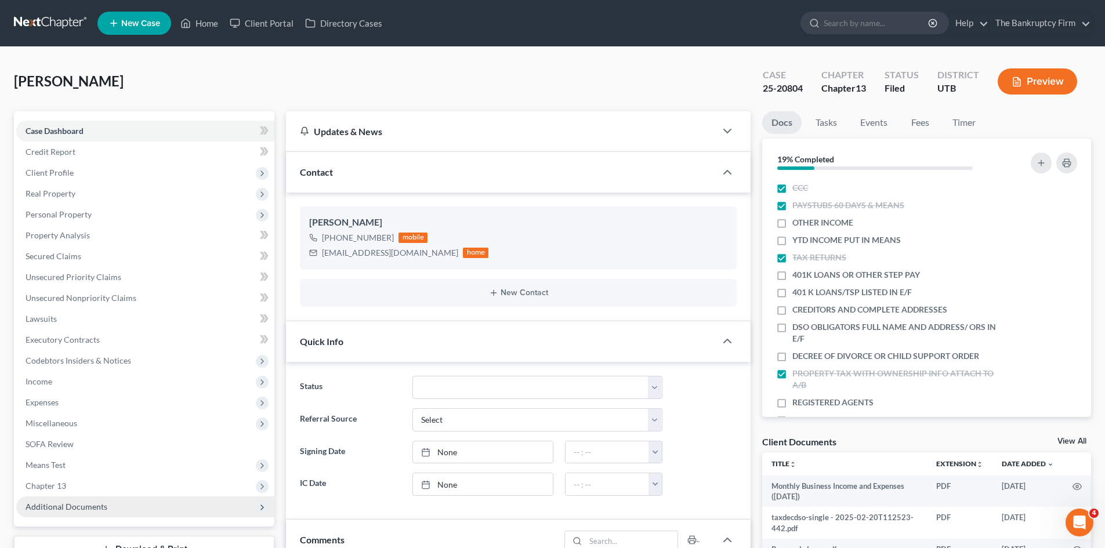
click at [89, 506] on span "Additional Documents" at bounding box center [67, 507] width 82 height 10
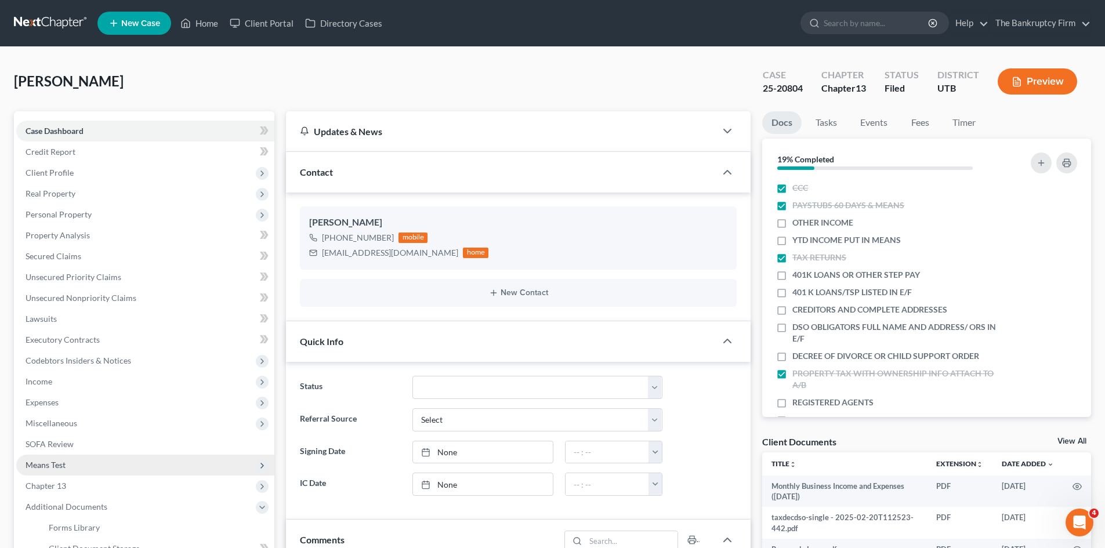
scroll to position [92, 0]
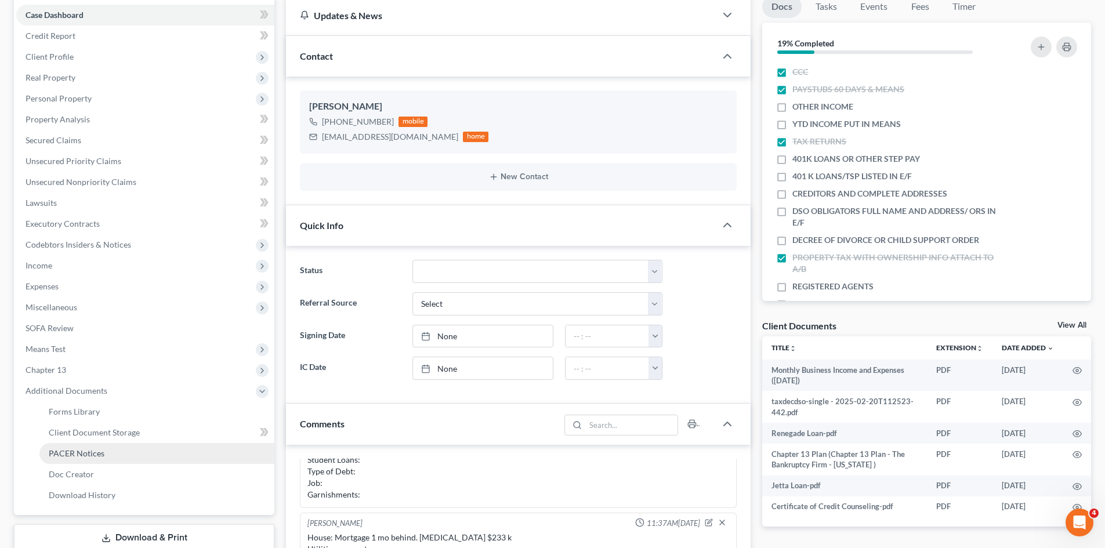
click at [77, 447] on link "PACER Notices" at bounding box center [156, 453] width 235 height 21
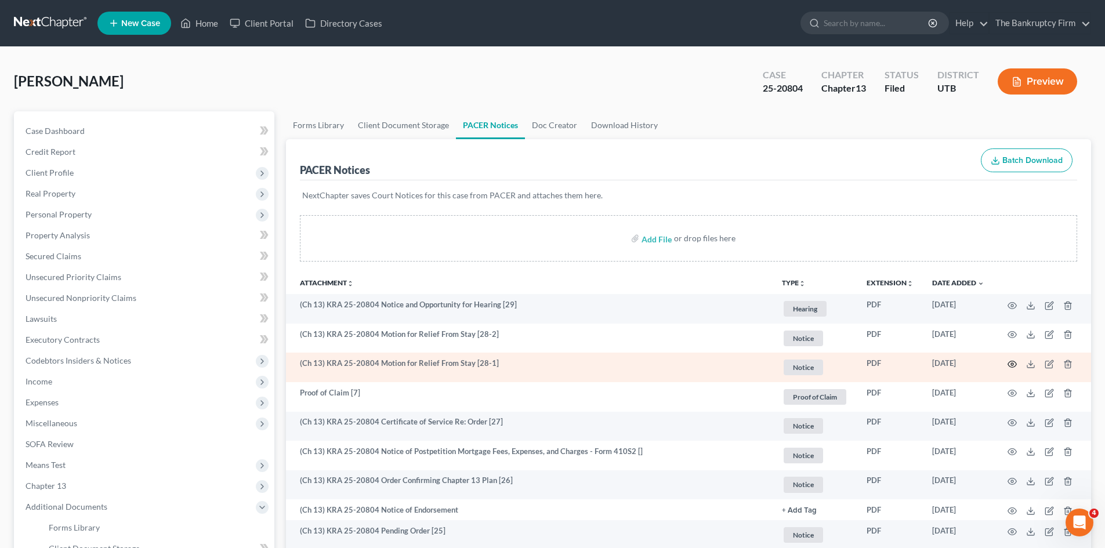
click at [1013, 365] on circle "button" at bounding box center [1012, 364] width 2 height 2
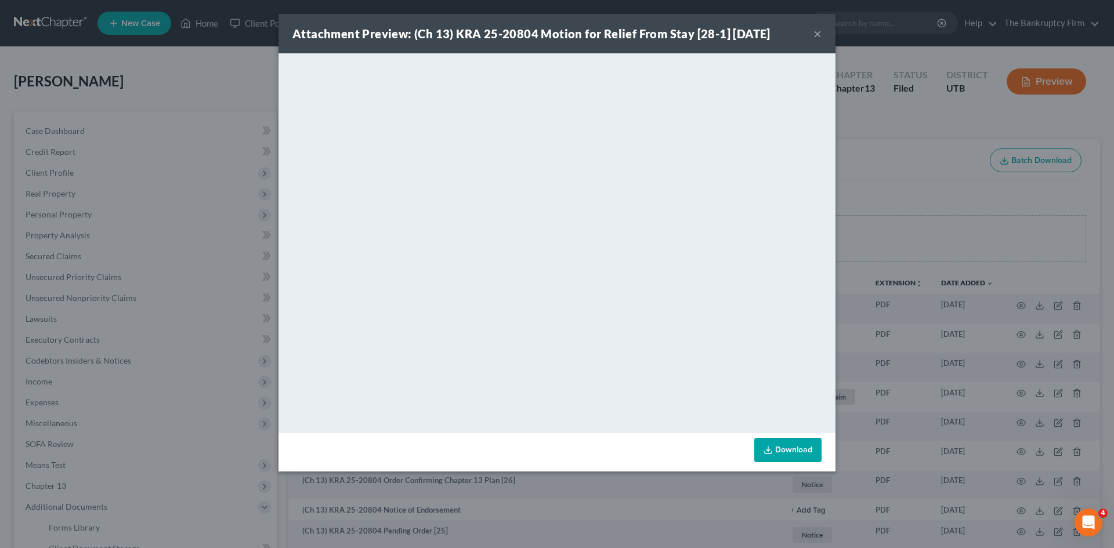
click at [819, 33] on button "×" at bounding box center [817, 34] width 8 height 14
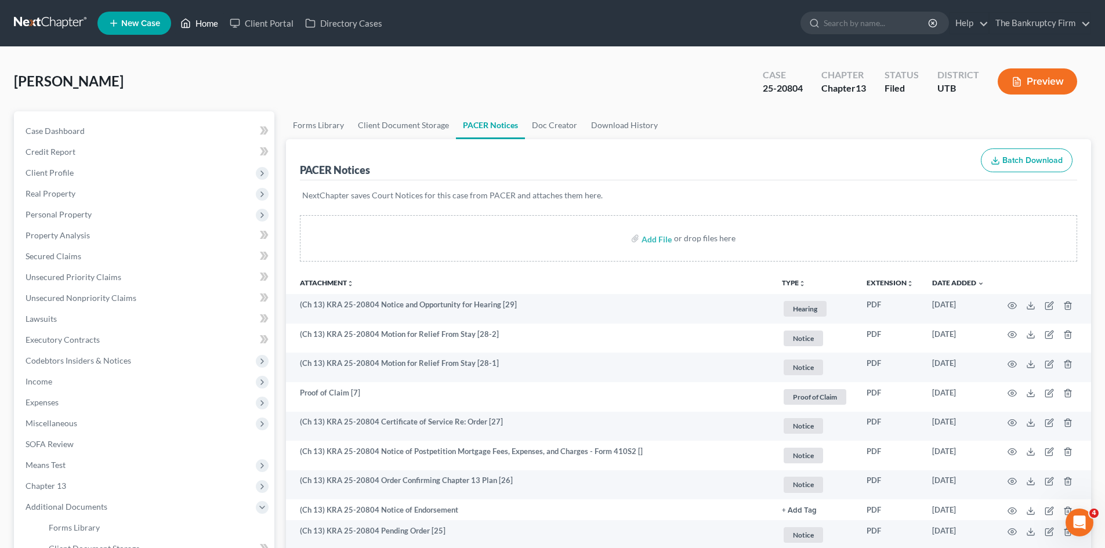
click at [204, 26] on link "Home" at bounding box center [199, 23] width 49 height 21
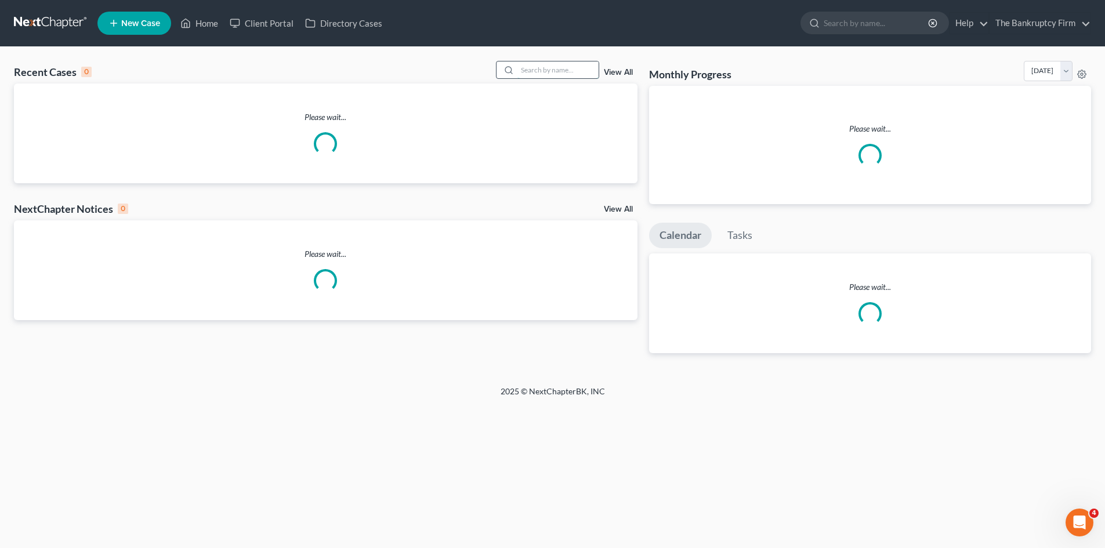
click at [548, 71] on input "search" at bounding box center [557, 69] width 81 height 17
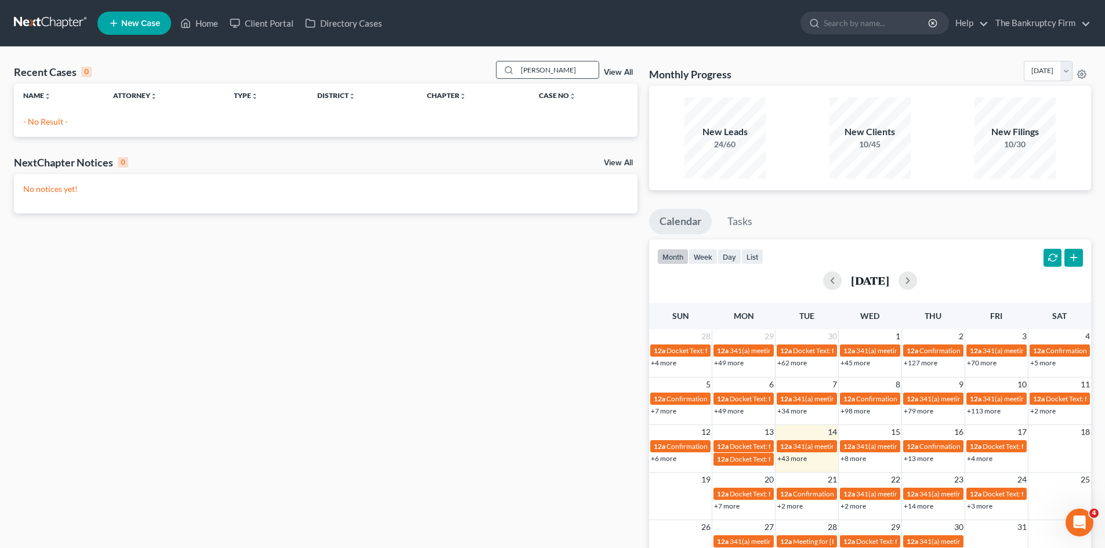
click at [533, 72] on input "vanhooser" at bounding box center [557, 69] width 81 height 17
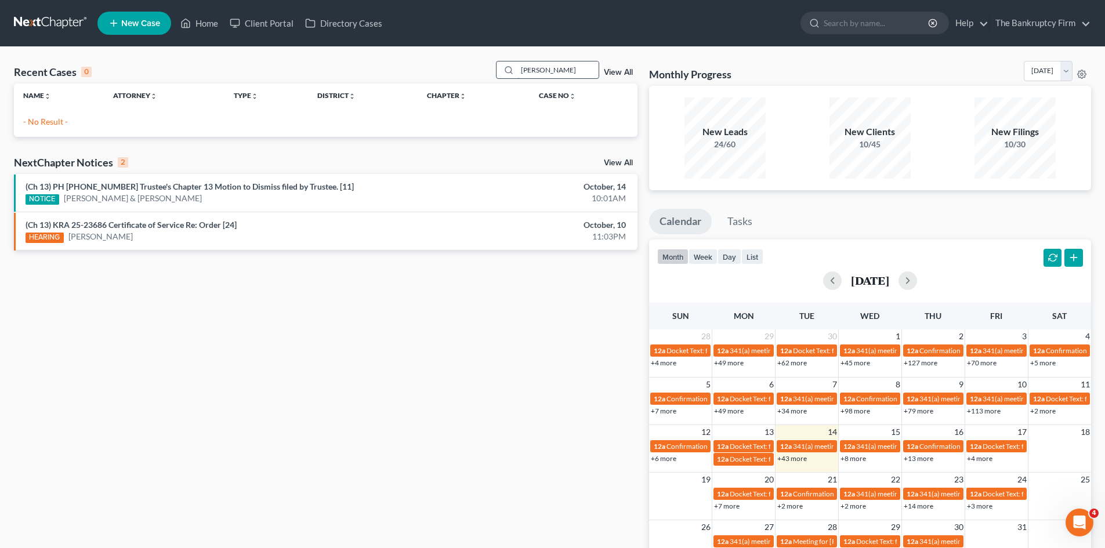
type input "van hooser"
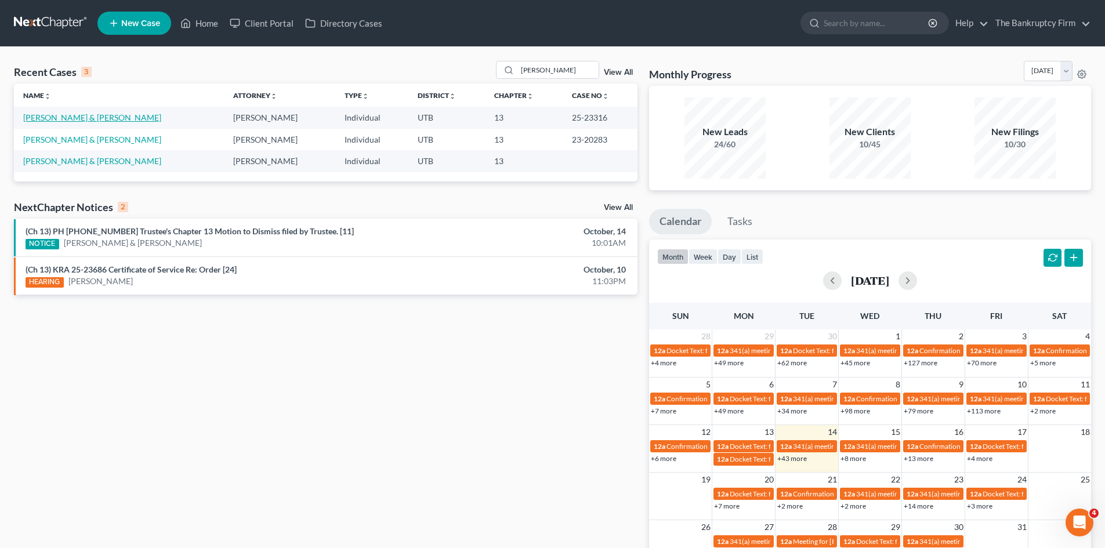
click at [67, 115] on link "Van Hooser, Kelly & Joyce" at bounding box center [92, 118] width 138 height 10
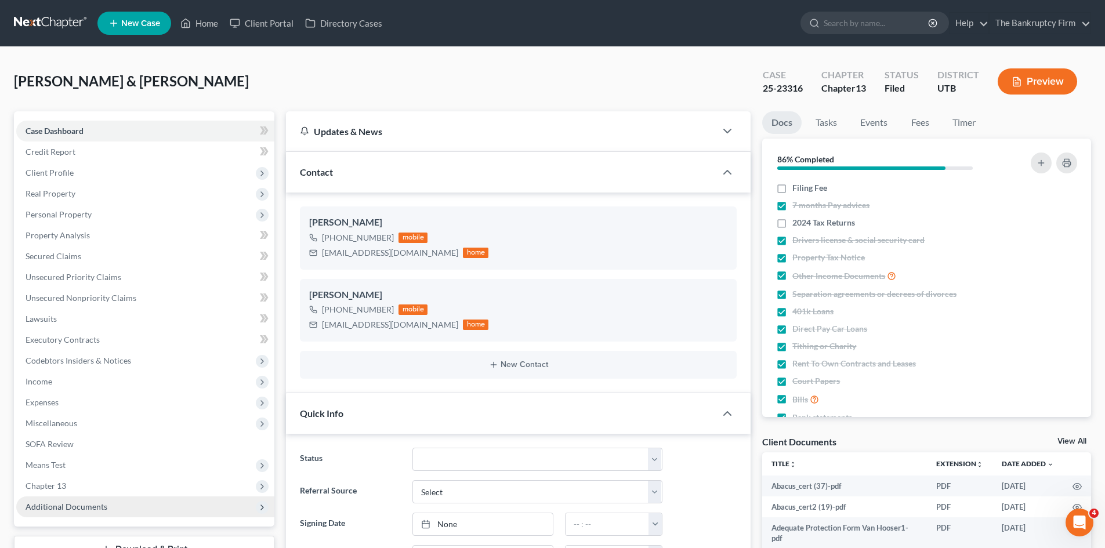
click at [58, 513] on span "Additional Documents" at bounding box center [145, 507] width 258 height 21
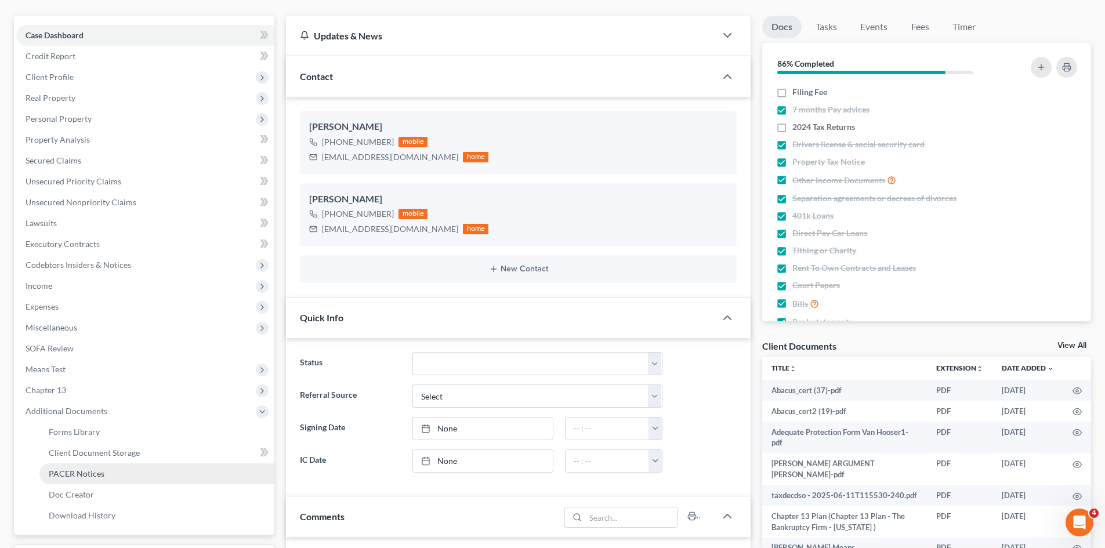
scroll to position [116, 0]
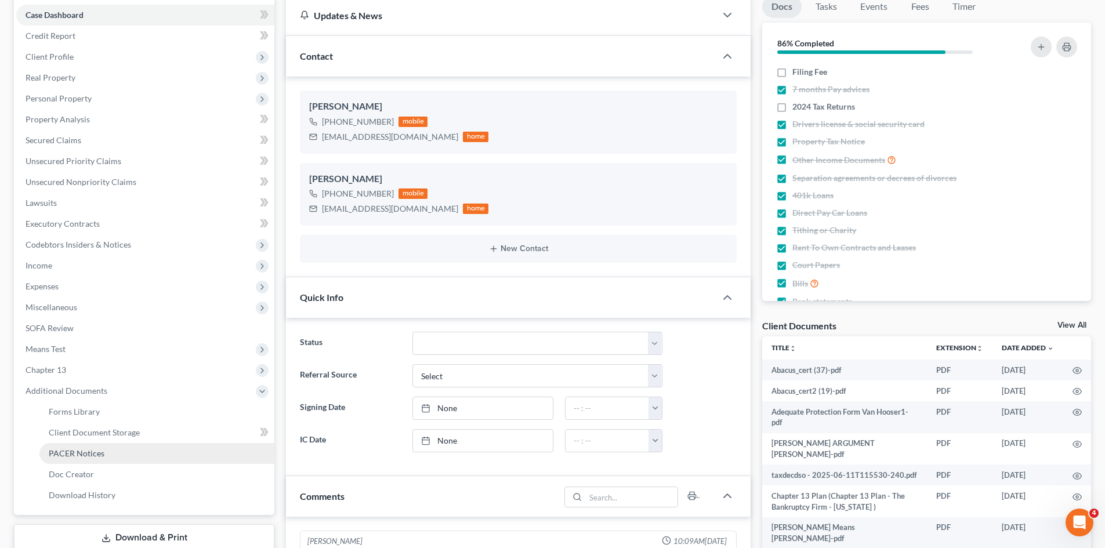
click at [84, 458] on span "PACER Notices" at bounding box center [77, 453] width 56 height 10
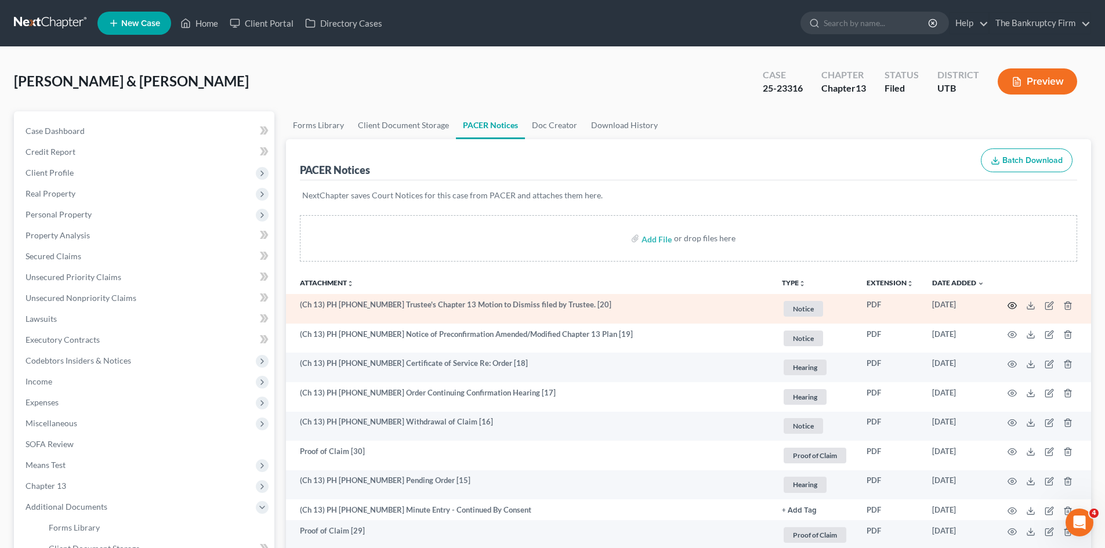
click at [1011, 306] on circle "button" at bounding box center [1012, 306] width 2 height 2
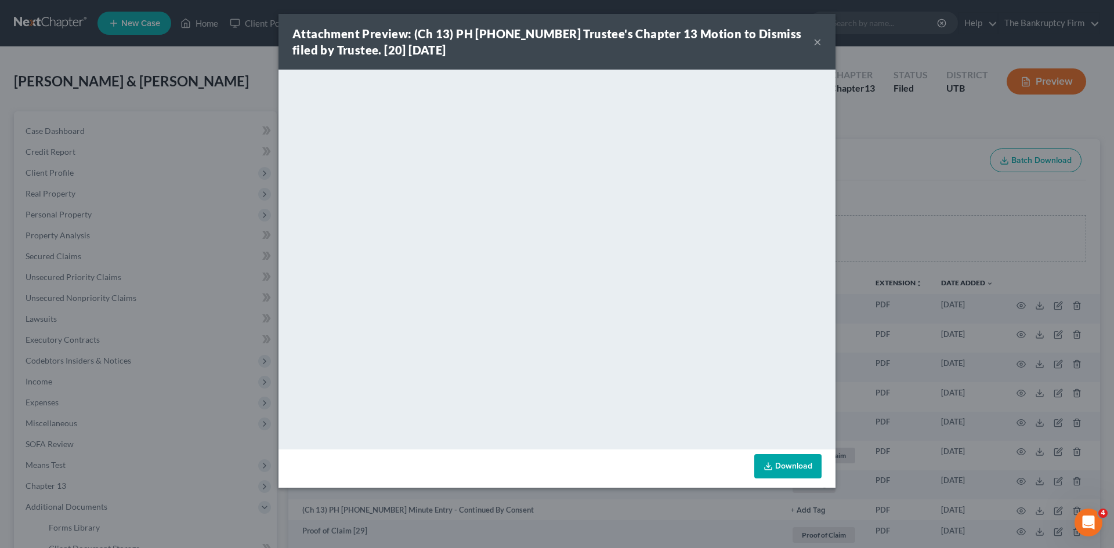
click at [817, 41] on button "×" at bounding box center [817, 42] width 8 height 14
